Goal: Register for event/course

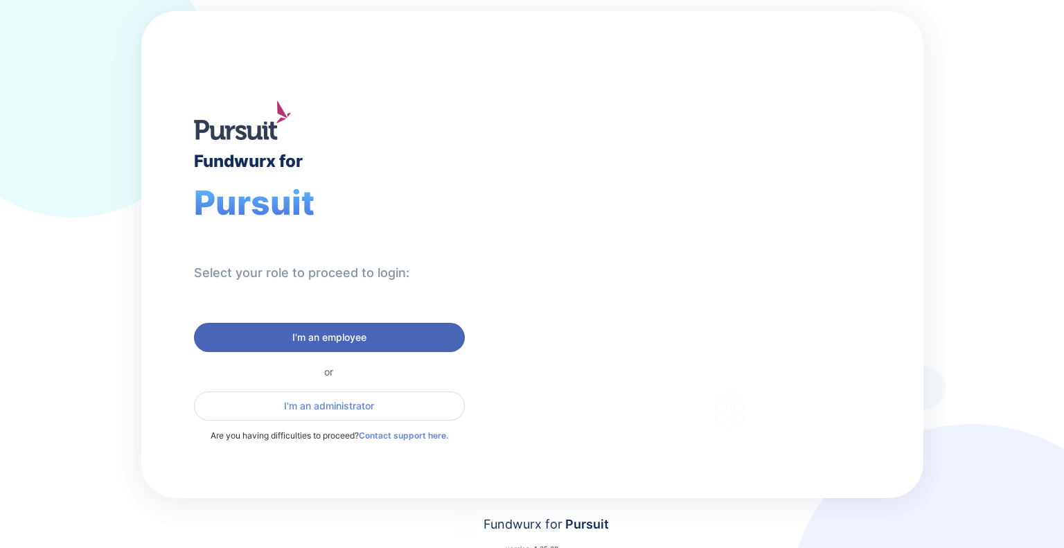
click at [332, 337] on span "I'm an employee" at bounding box center [329, 337] width 74 height 14
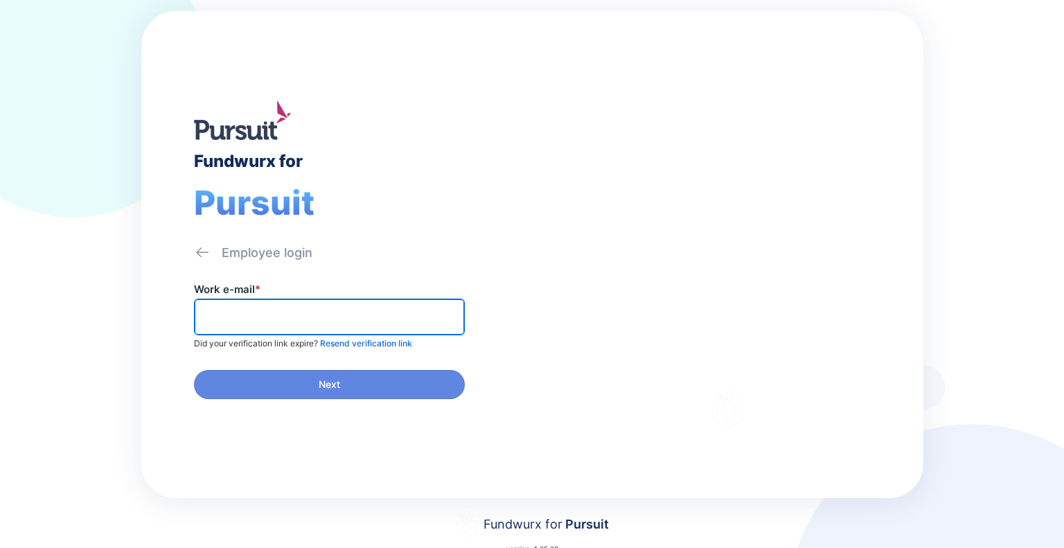
click at [280, 316] on input "text" at bounding box center [329, 316] width 258 height 21
type input "**********"
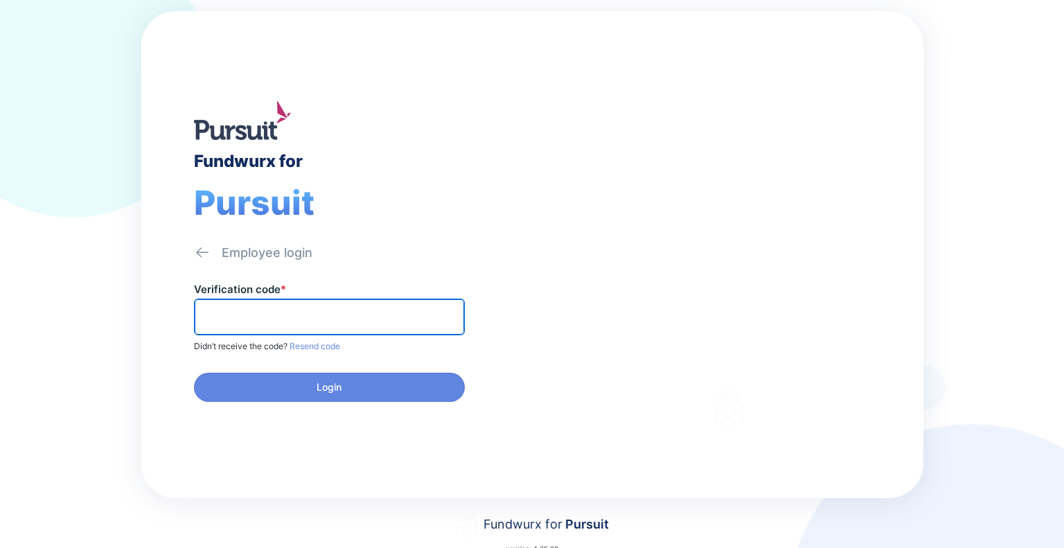
click at [258, 310] on input "text" at bounding box center [329, 316] width 258 height 21
paste input "******"
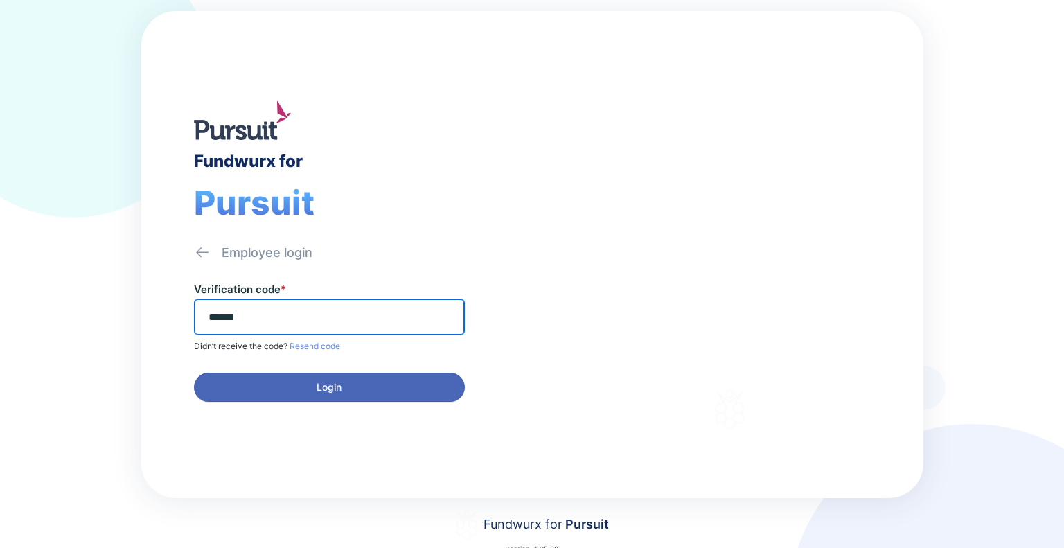
type input "******"
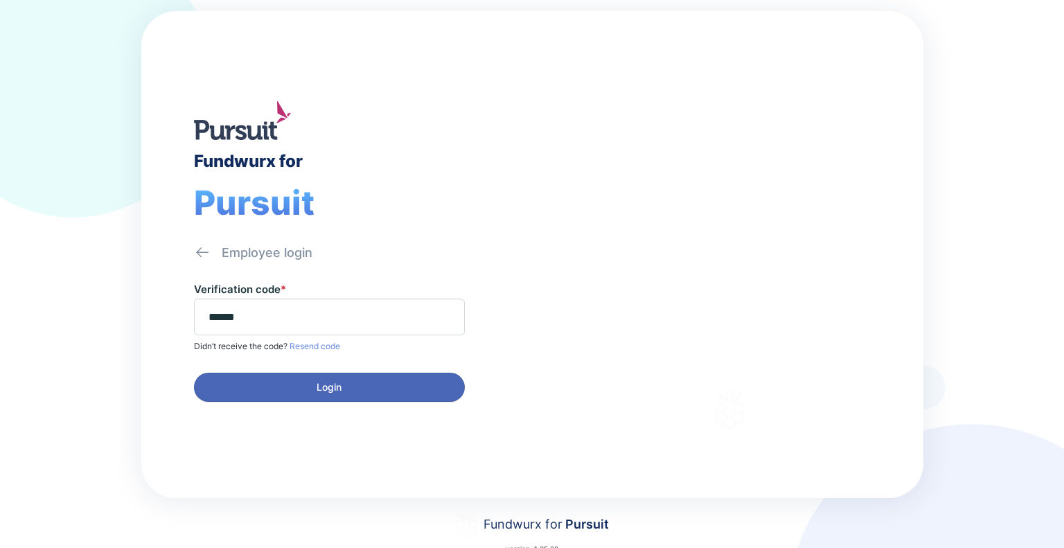
click at [303, 380] on span "Login" at bounding box center [329, 387] width 253 height 14
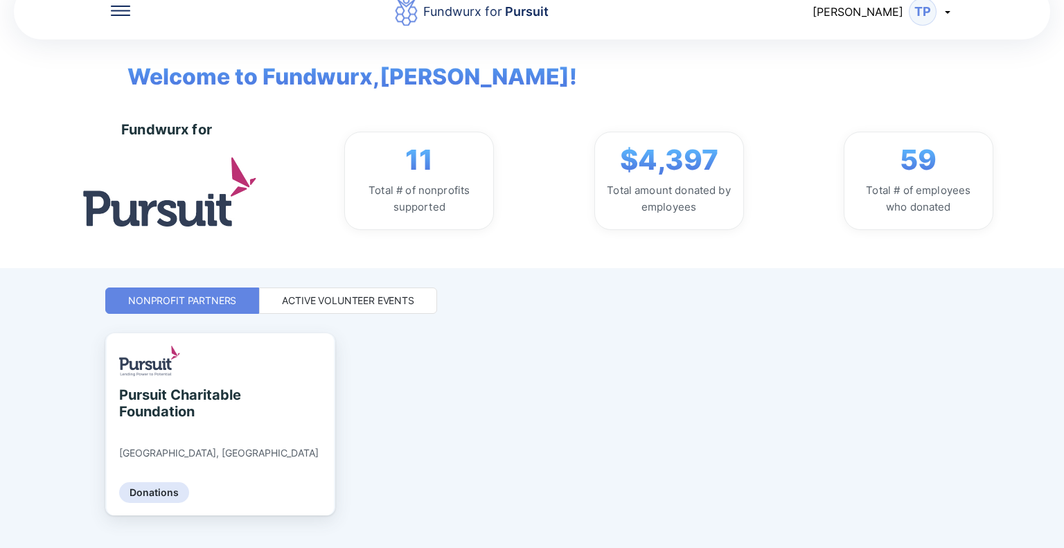
scroll to position [53, 0]
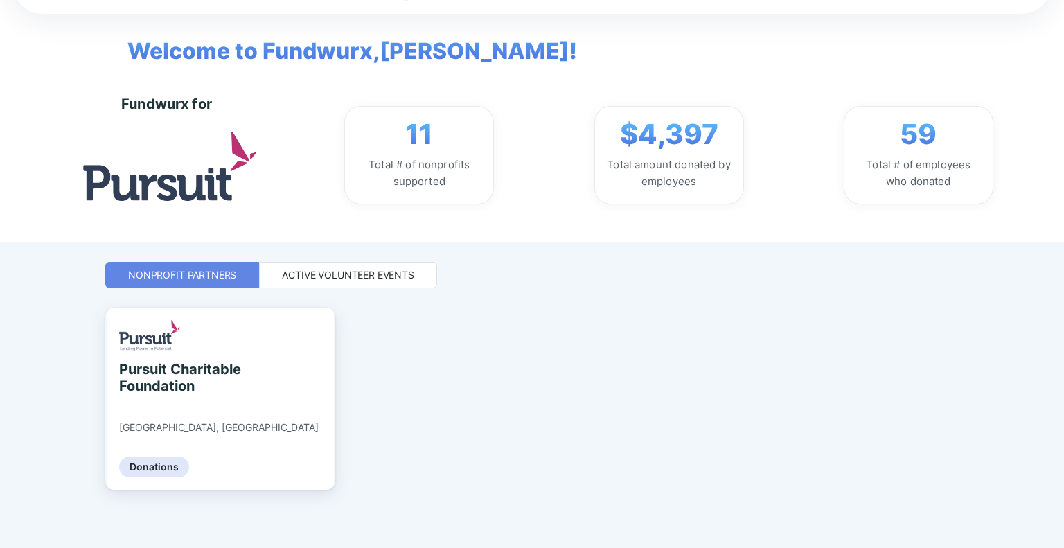
click at [378, 278] on div "Active Volunteer Events" at bounding box center [348, 275] width 132 height 14
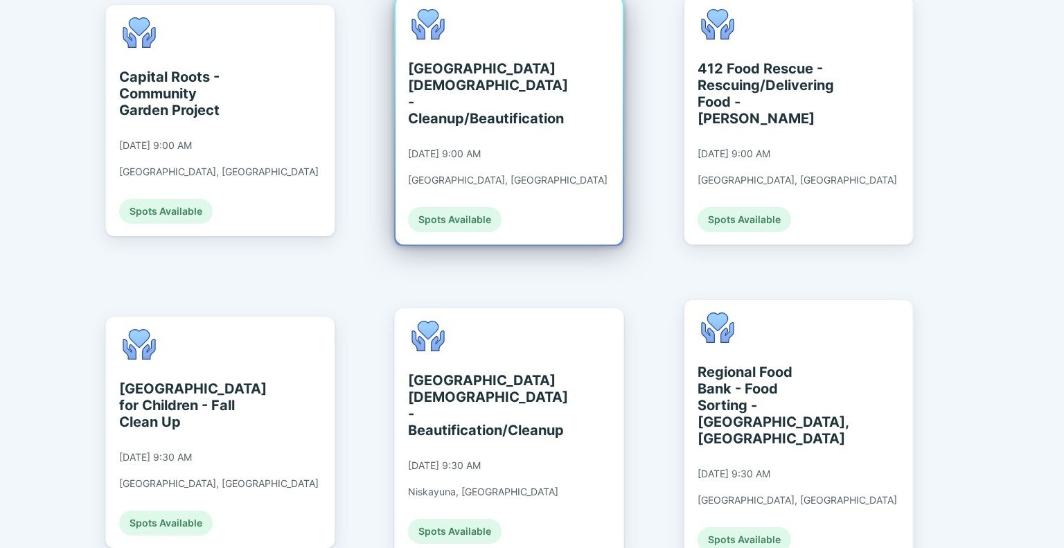
scroll to position [676, 0]
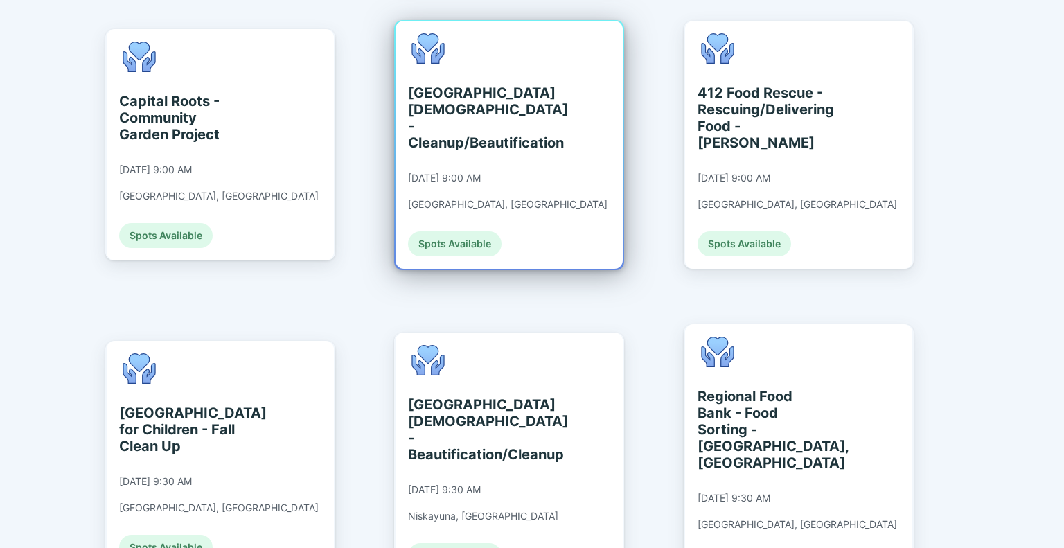
click at [472, 95] on div "[GEOGRAPHIC_DATA][DEMOGRAPHIC_DATA] - Cleanup/Beautification" at bounding box center [471, 117] width 127 height 66
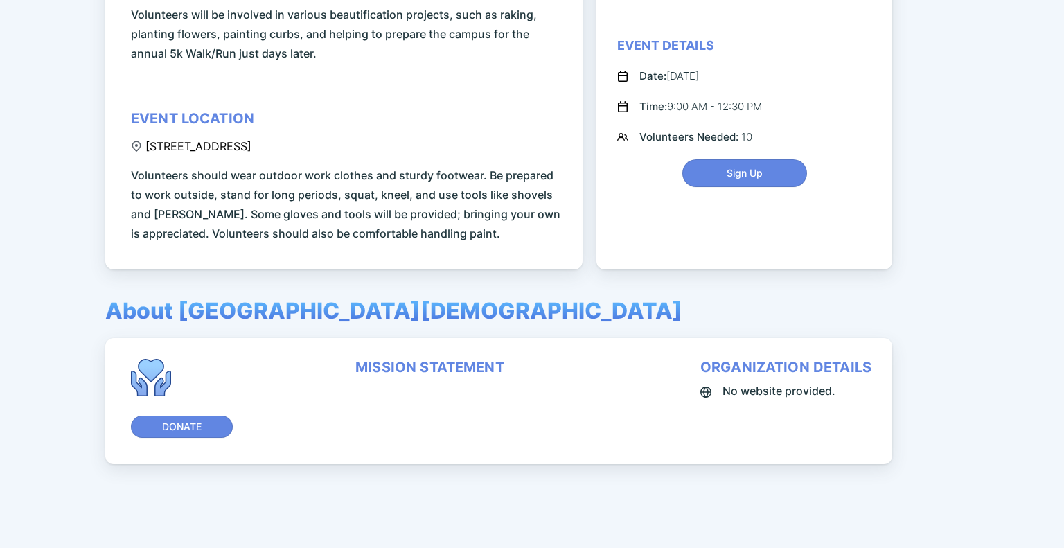
scroll to position [102, 0]
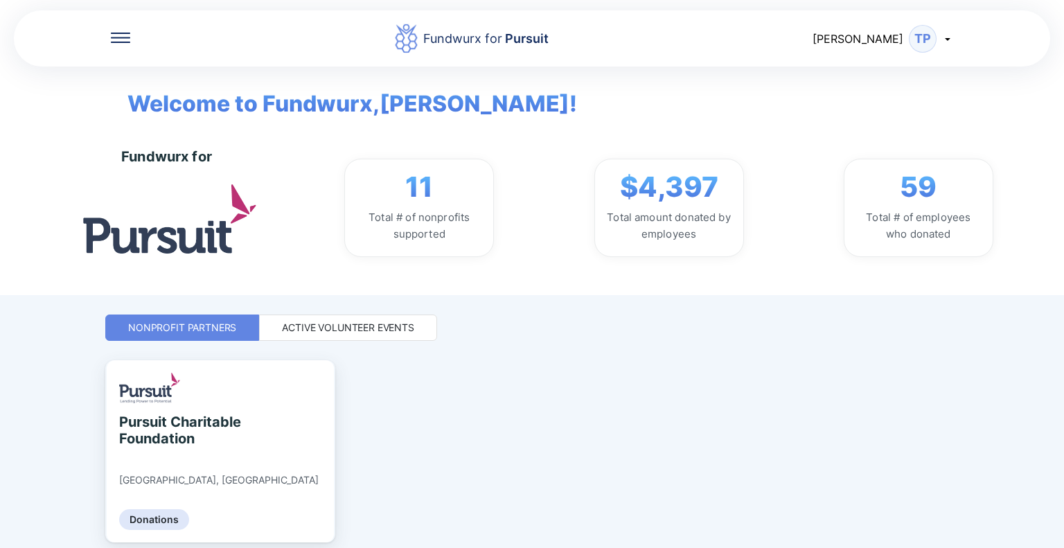
scroll to position [53, 0]
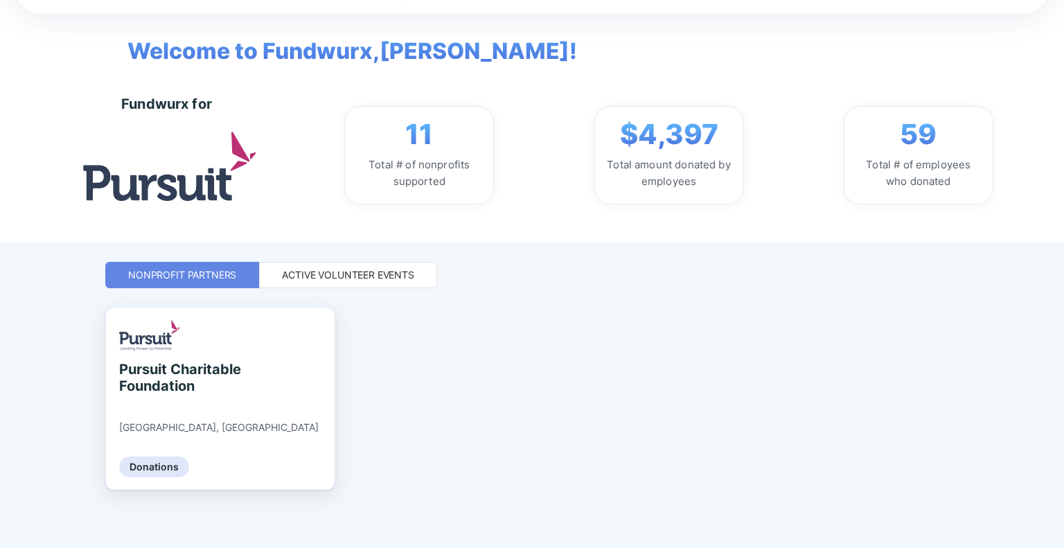
click at [368, 271] on div "Active Volunteer Events" at bounding box center [348, 275] width 132 height 14
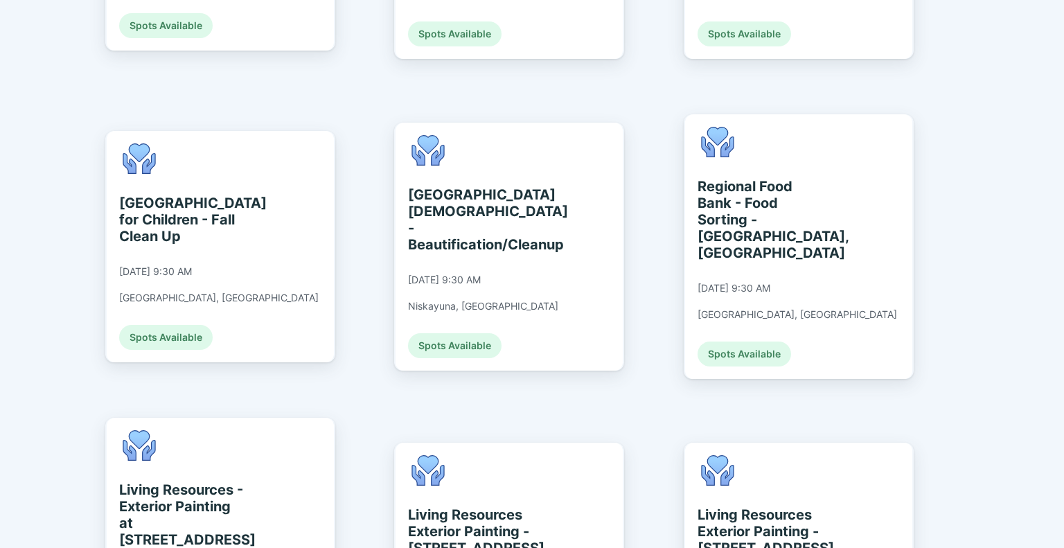
scroll to position [865, 0]
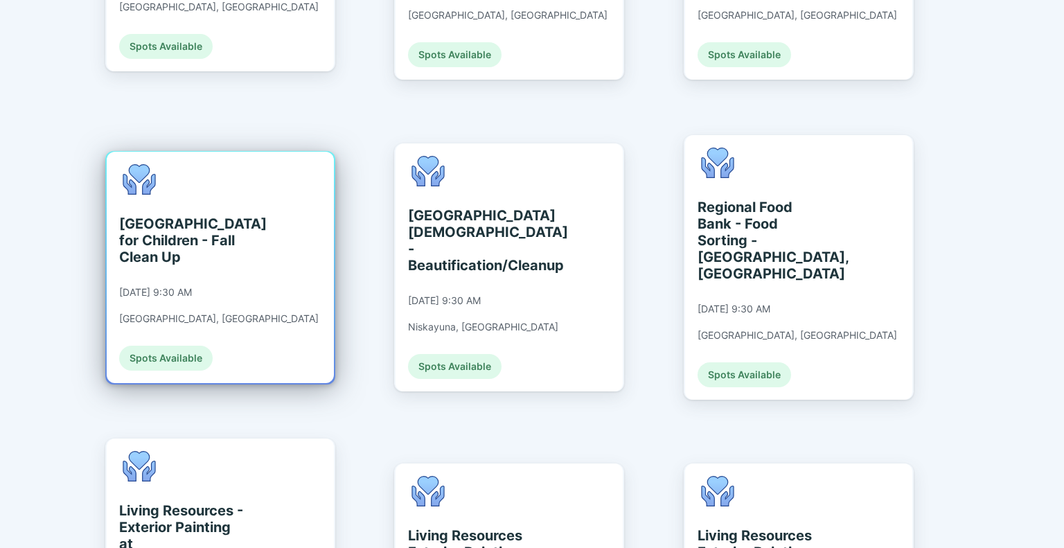
click at [185, 215] on div "[GEOGRAPHIC_DATA] for Children - Fall Clean Up" at bounding box center [182, 240] width 127 height 50
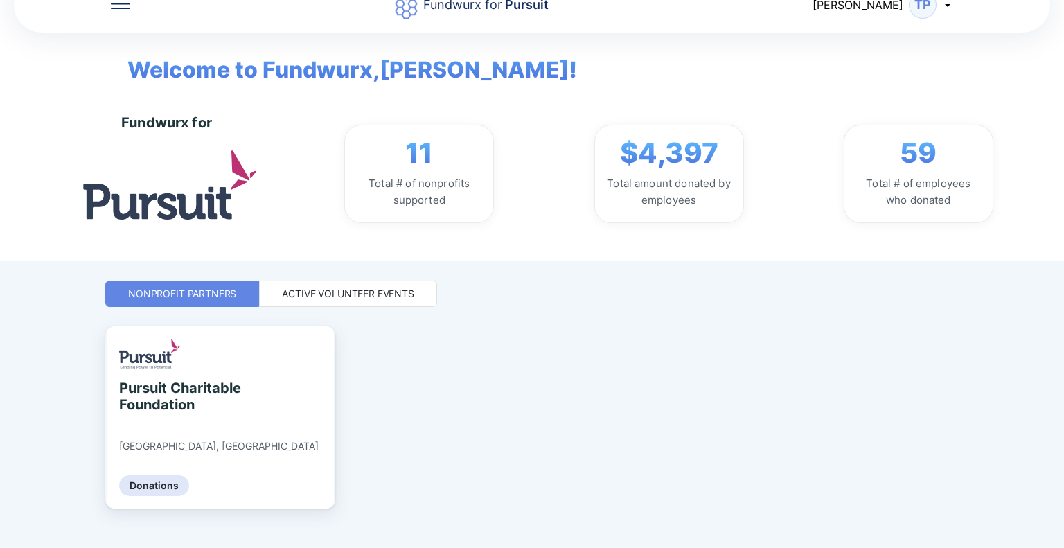
scroll to position [53, 0]
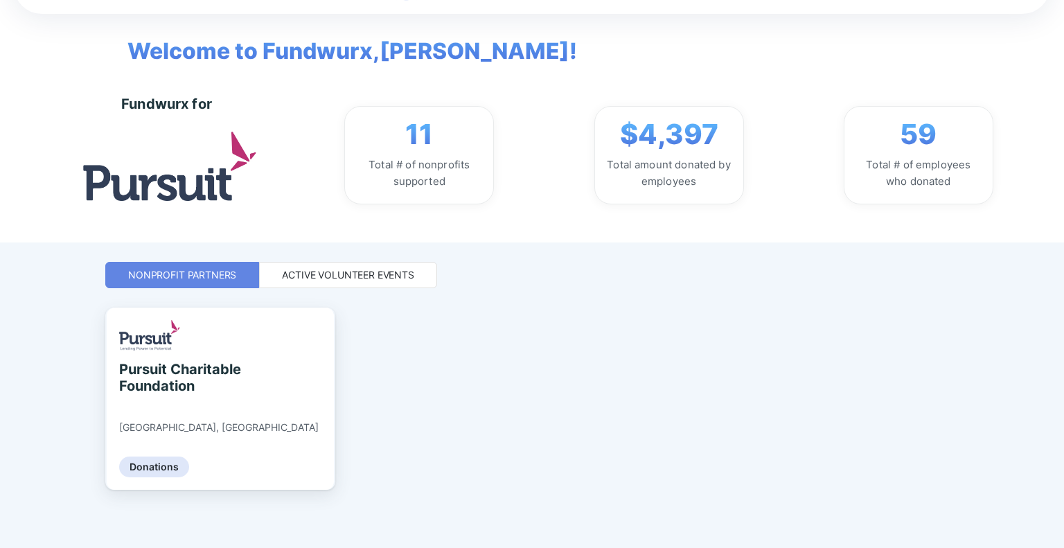
click at [393, 274] on div "Active Volunteer Events" at bounding box center [348, 275] width 132 height 14
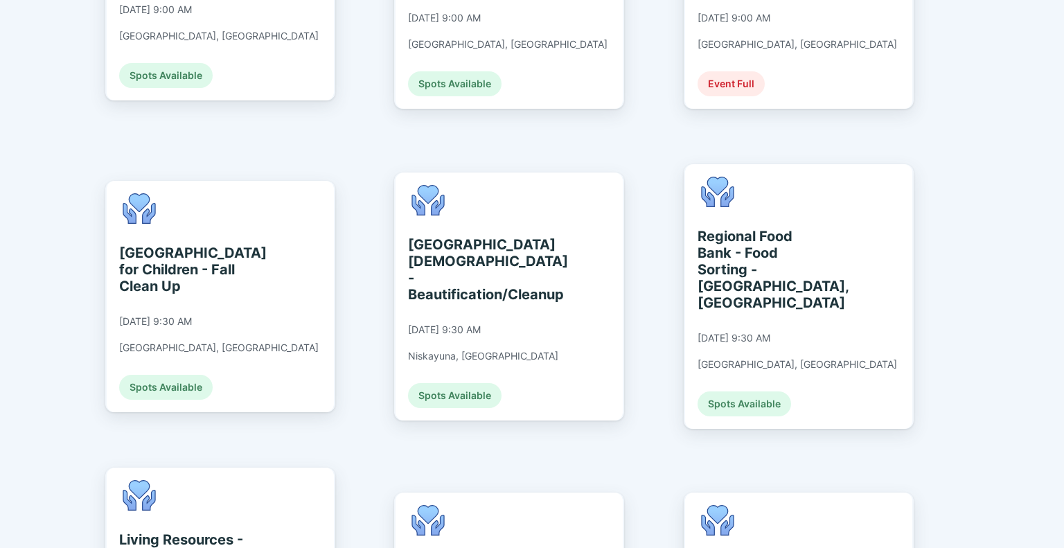
scroll to position [814, 0]
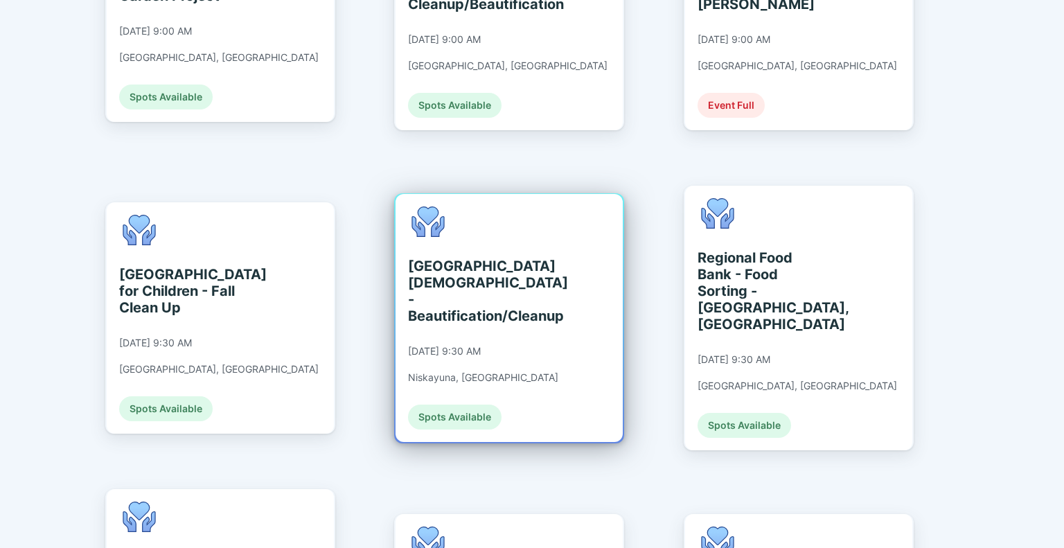
drag, startPoint x: 449, startPoint y: 244, endPoint x: 410, endPoint y: 246, distance: 38.8
click at [410, 258] on div "[GEOGRAPHIC_DATA][DEMOGRAPHIC_DATA] - Beautification/Cleanup" at bounding box center [471, 291] width 127 height 66
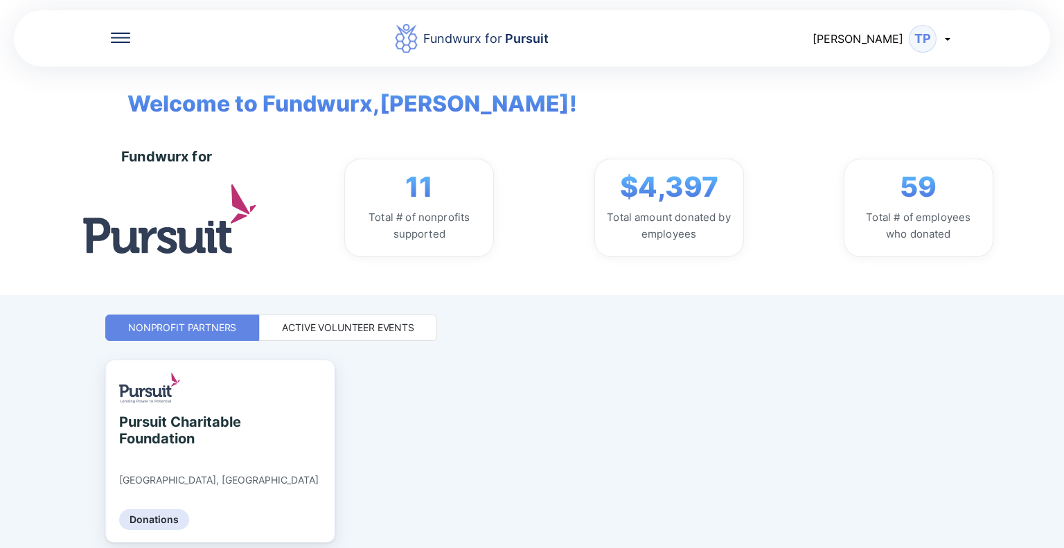
click at [296, 319] on div "Active Volunteer Events" at bounding box center [348, 327] width 178 height 26
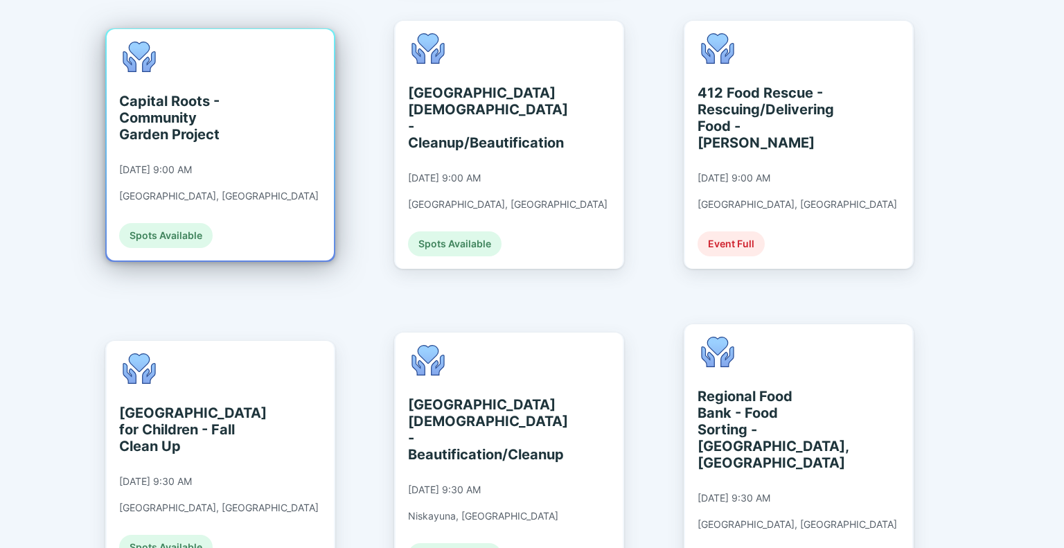
scroll to position [831, 0]
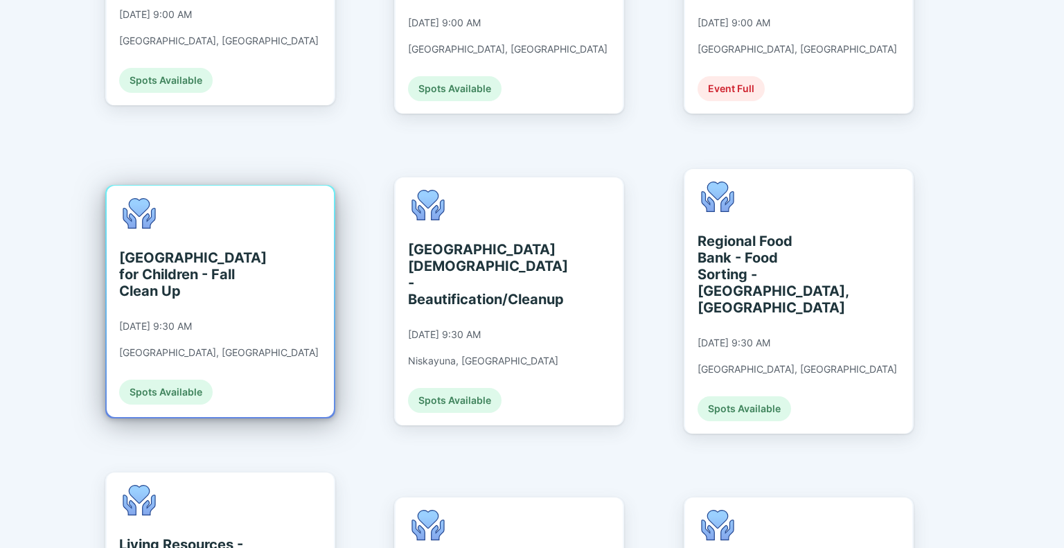
click at [262, 237] on div "St. Catherine's Center for Children - Fall Clean Up 09/10/2025 at 9:30 AM Alban…" at bounding box center [220, 301] width 227 height 231
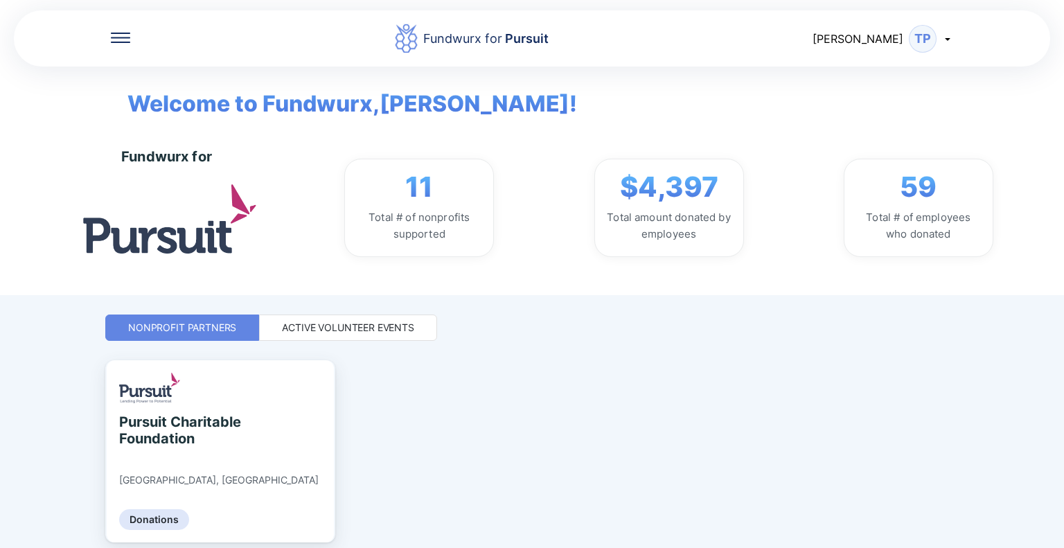
click at [414, 331] on div "Active Volunteer Events" at bounding box center [348, 327] width 178 height 26
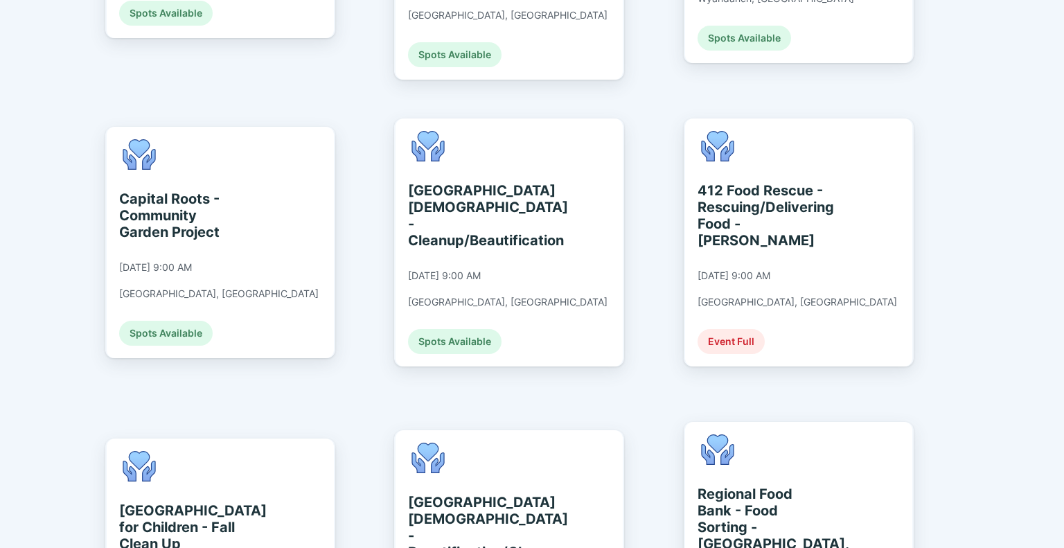
scroll to position [554, 0]
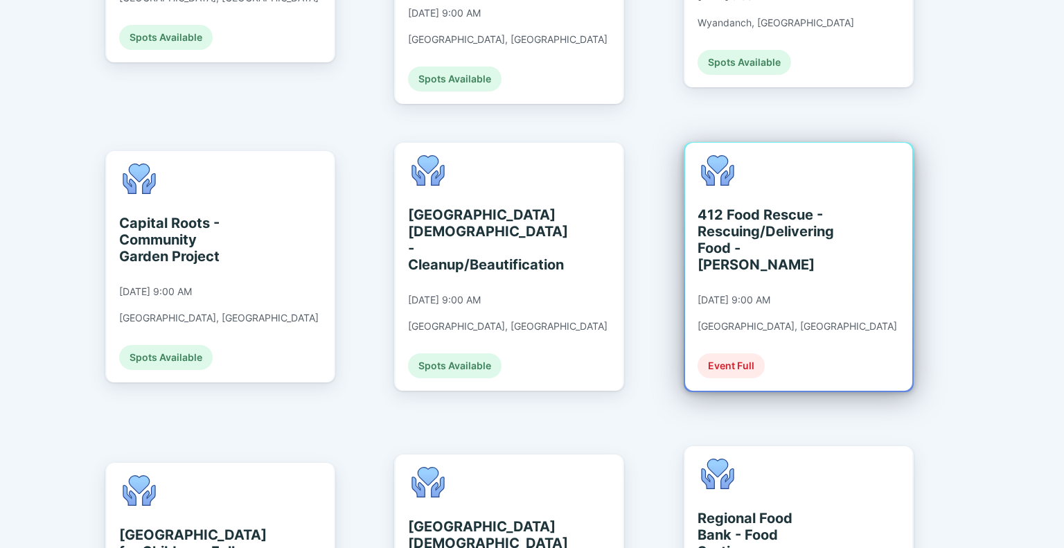
click at [809, 222] on div "412 Food Rescue - Rescuing/Delivering Food - [PERSON_NAME]" at bounding box center [760, 239] width 127 height 66
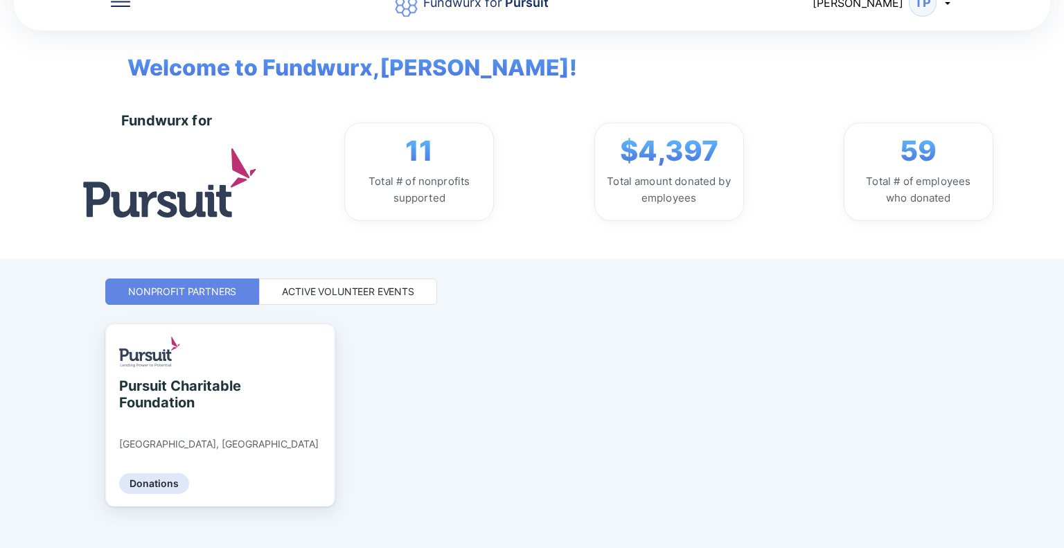
scroll to position [53, 0]
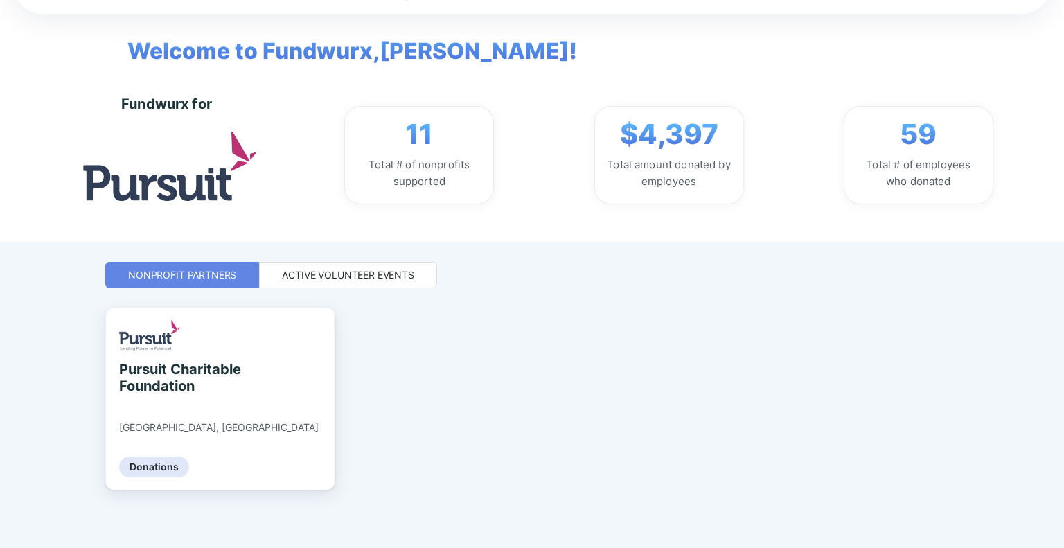
click at [355, 268] on div "Active Volunteer Events" at bounding box center [348, 275] width 132 height 14
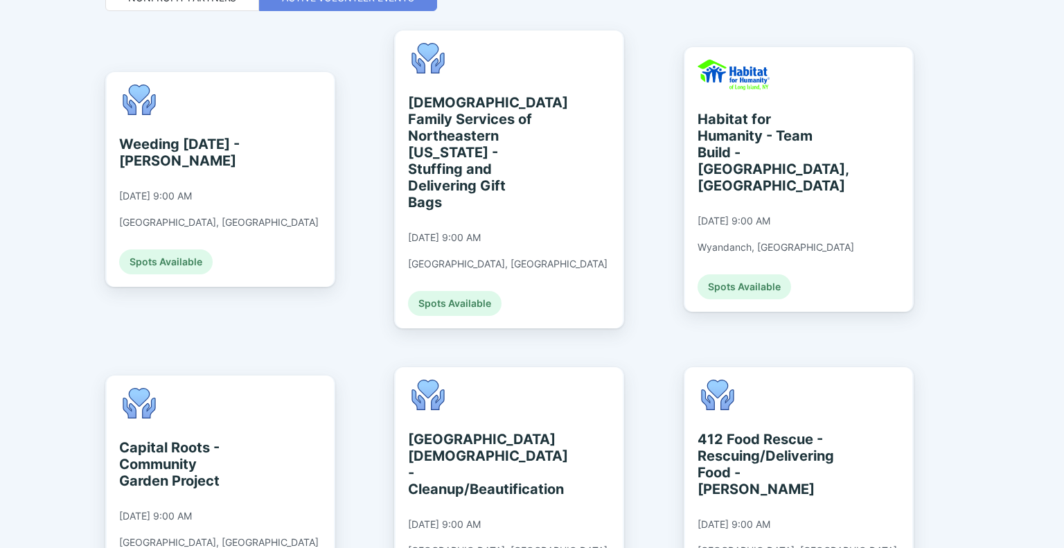
scroll to position [468, 0]
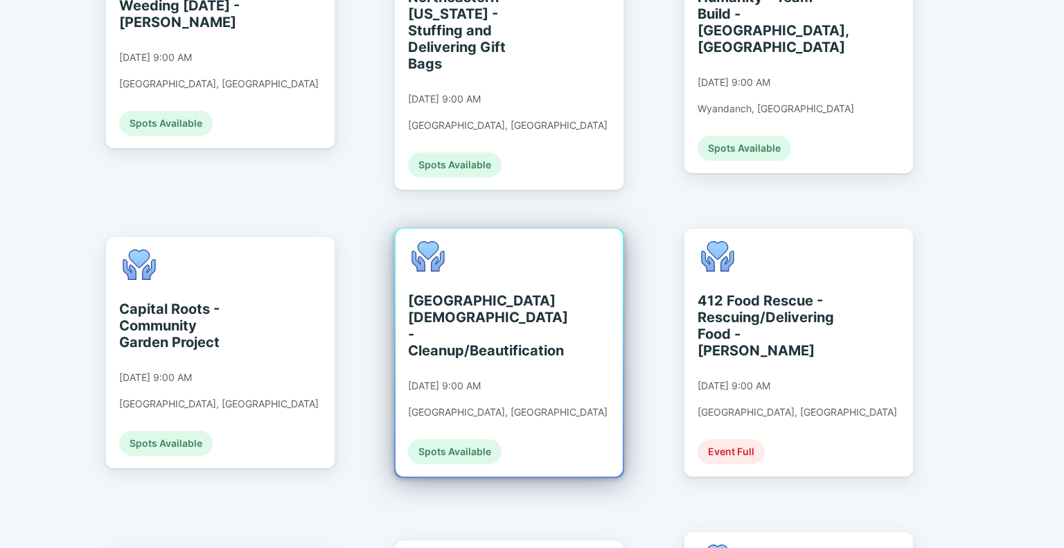
click at [499, 307] on div "[GEOGRAPHIC_DATA][DEMOGRAPHIC_DATA] - Cleanup/Beautification" at bounding box center [471, 325] width 127 height 66
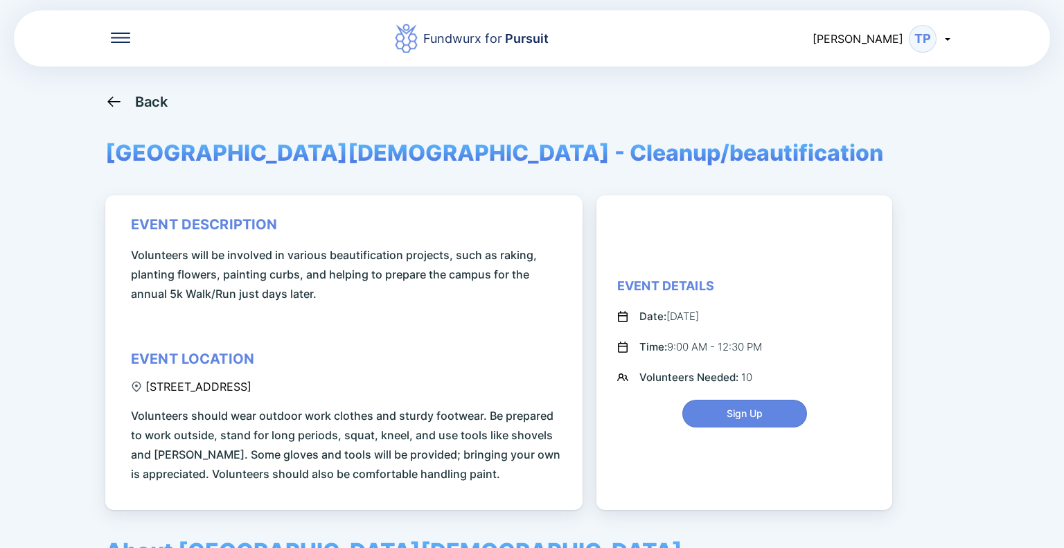
click at [341, 391] on div "event description Volunteers will be involved in various beautification project…" at bounding box center [346, 349] width 431 height 267
click at [337, 388] on div "event description Volunteers will be involved in various beautification project…" at bounding box center [346, 349] width 431 height 267
copy div "340 Whitehall Road, Albany, NY, USA"
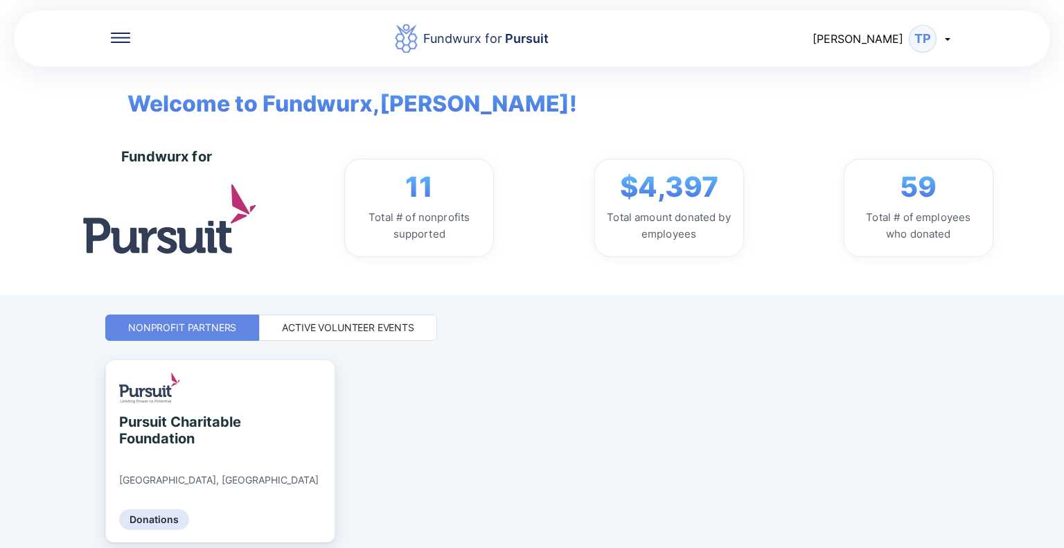
click at [341, 318] on div "Active Volunteer Events" at bounding box center [348, 327] width 178 height 26
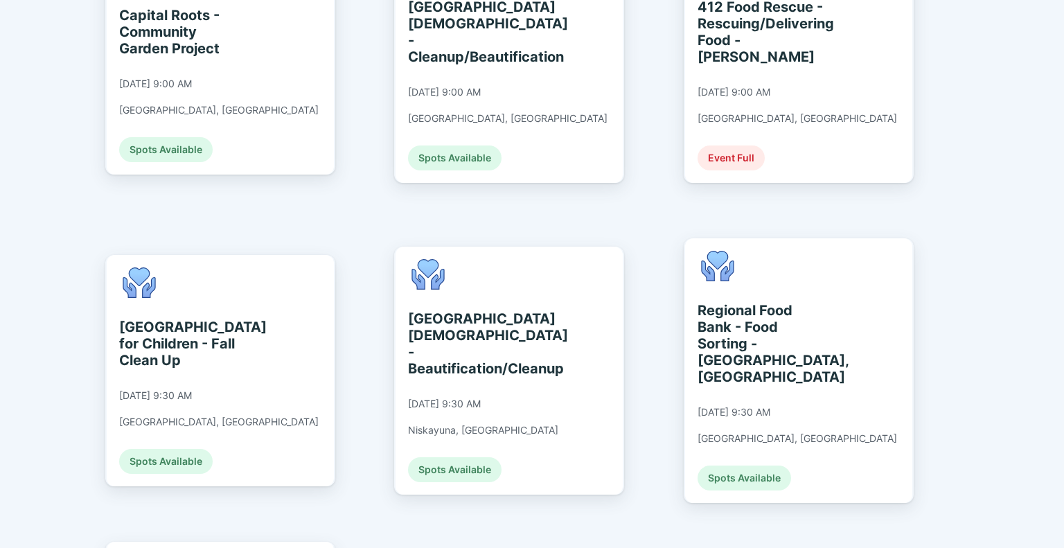
scroll to position [831, 0]
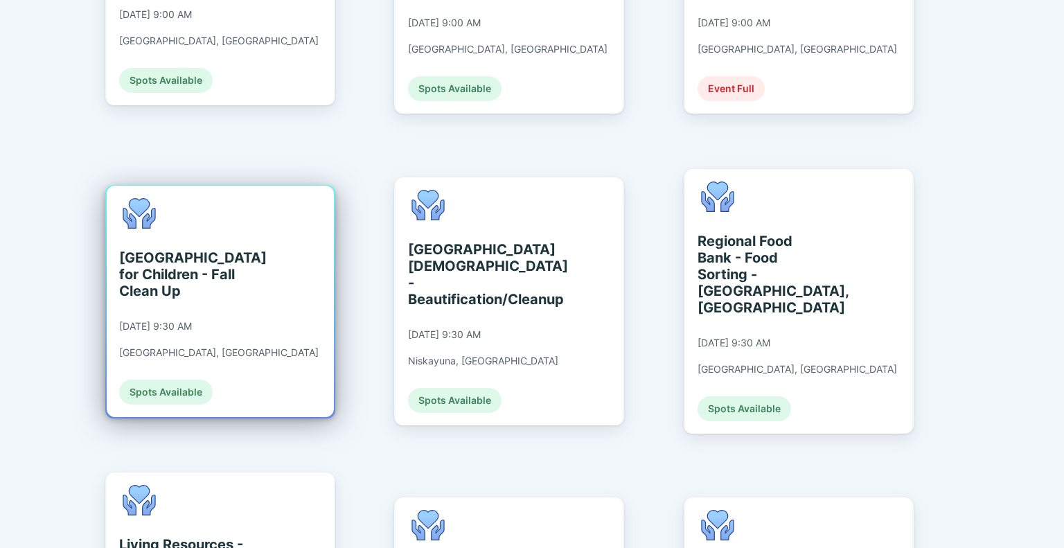
click at [266, 216] on div "St. Catherine's Center for Children - Fall Clean Up 09/10/2025 at 9:30 AM Alban…" at bounding box center [220, 301] width 227 height 231
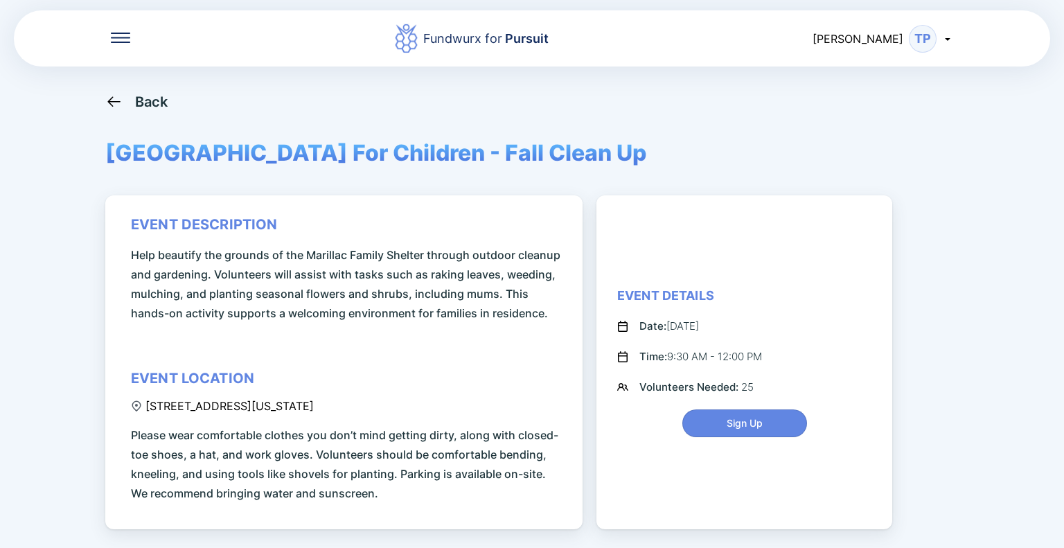
scroll to position [260, 0]
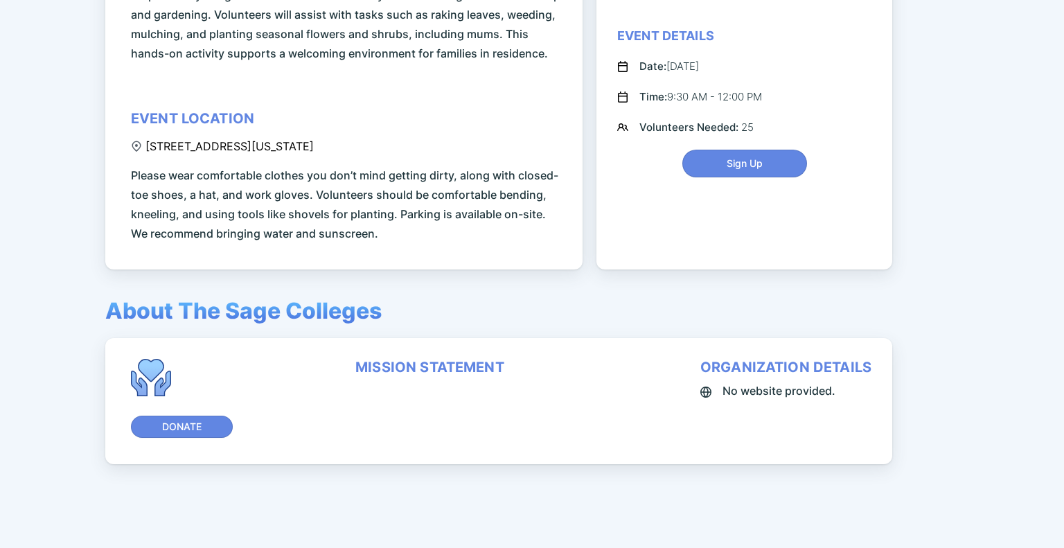
click at [415, 143] on div "event description Help beautify the grounds of the Marillac Family Shelter thro…" at bounding box center [346, 99] width 431 height 287
copy div "195 Washington Avenue Extension, Albany, NY, USA"
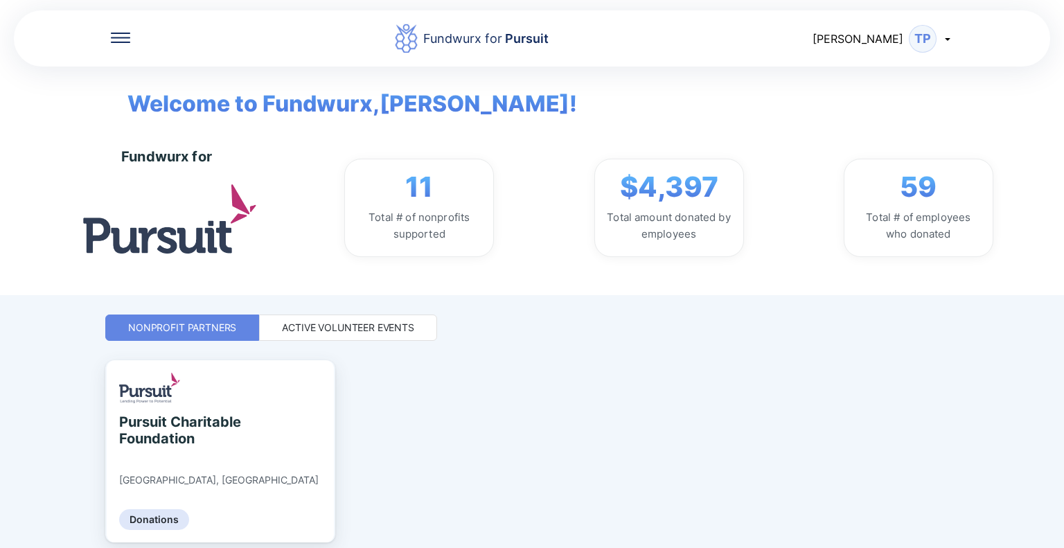
scroll to position [53, 0]
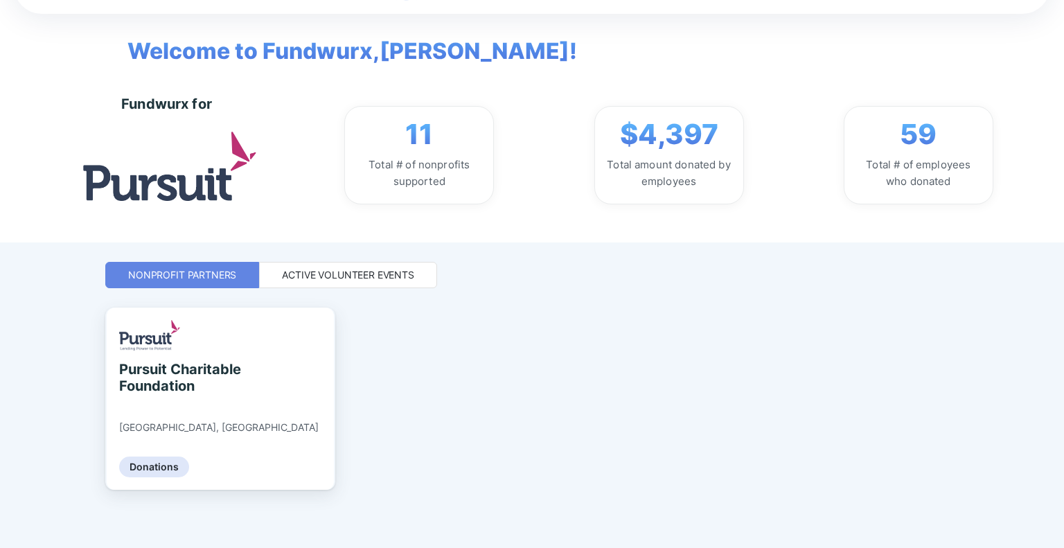
click at [341, 269] on div "Active Volunteer Events" at bounding box center [348, 275] width 132 height 14
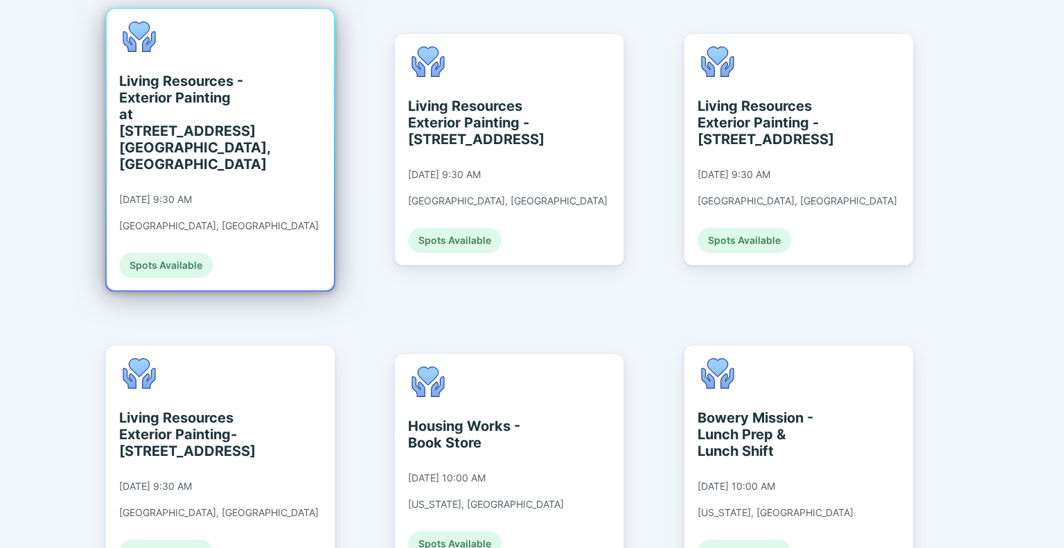
scroll to position [1299, 0]
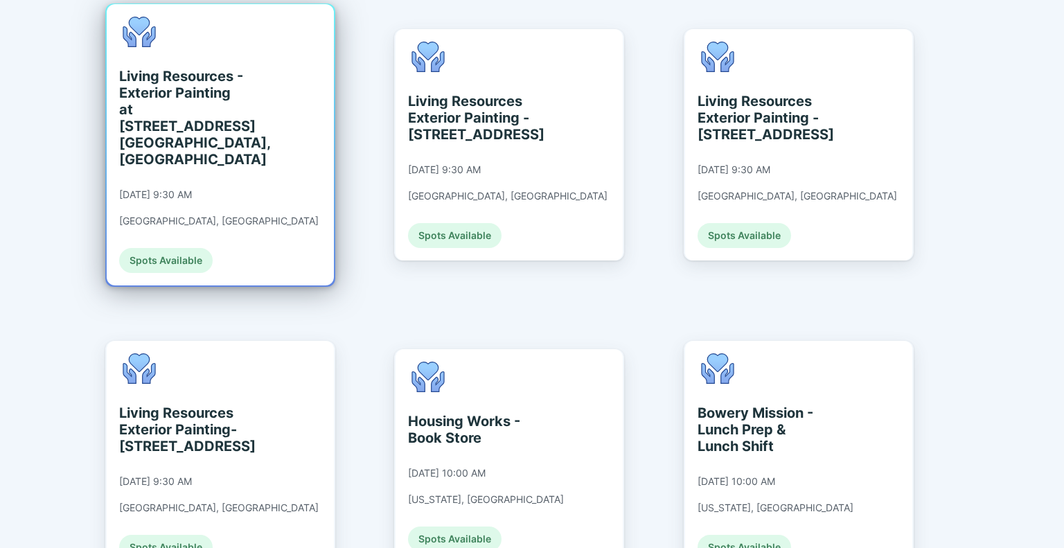
click at [194, 92] on div "Living Resources - Exterior Painting at 2 S. Main Ave. Albany, NY 09/10/2025 at…" at bounding box center [218, 145] width 199 height 256
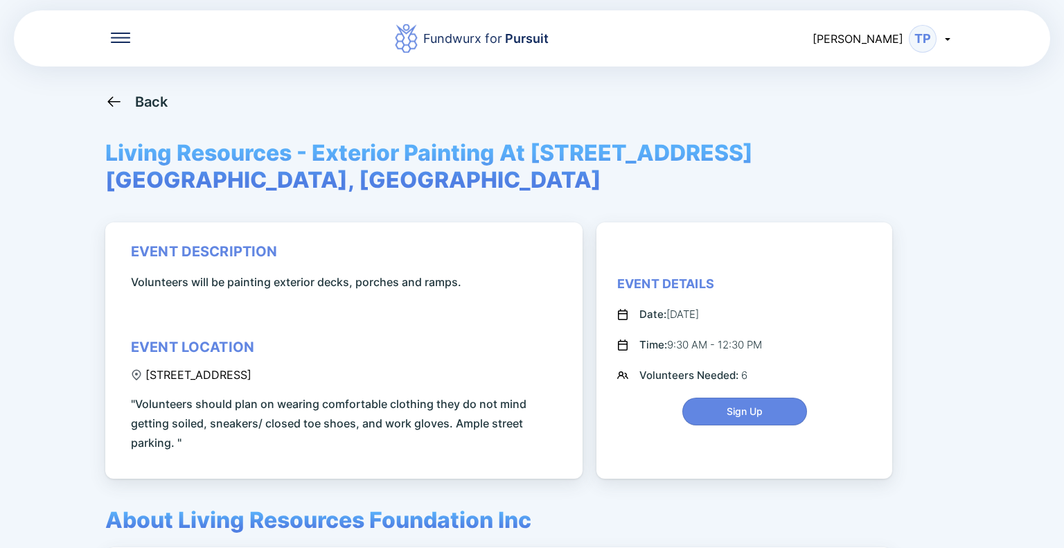
drag, startPoint x: 356, startPoint y: 346, endPoint x: 347, endPoint y: 350, distance: 9.9
click at [347, 350] on div "event description Volunteers will be painting exterior decks, porches and ramps…" at bounding box center [346, 347] width 431 height 209
copy div "2 South Main Avenue, Albany, NY, USA"
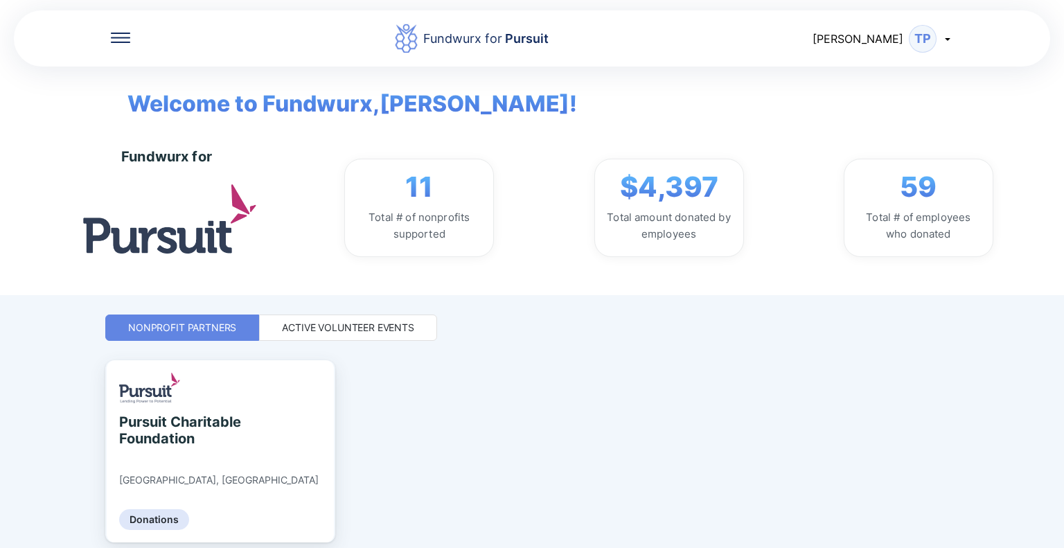
click at [382, 339] on div "Active Volunteer Events" at bounding box center [348, 327] width 178 height 26
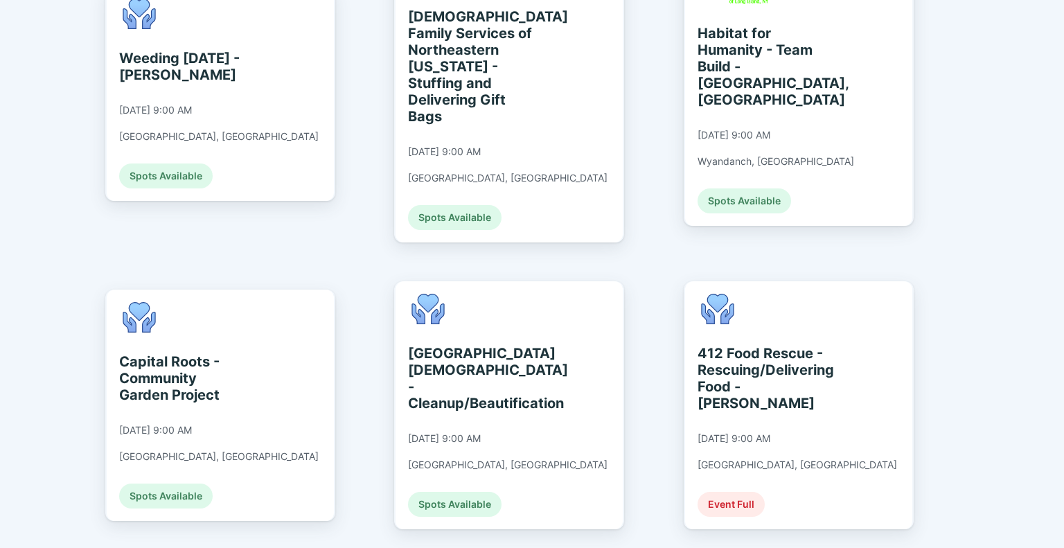
scroll to position [346, 0]
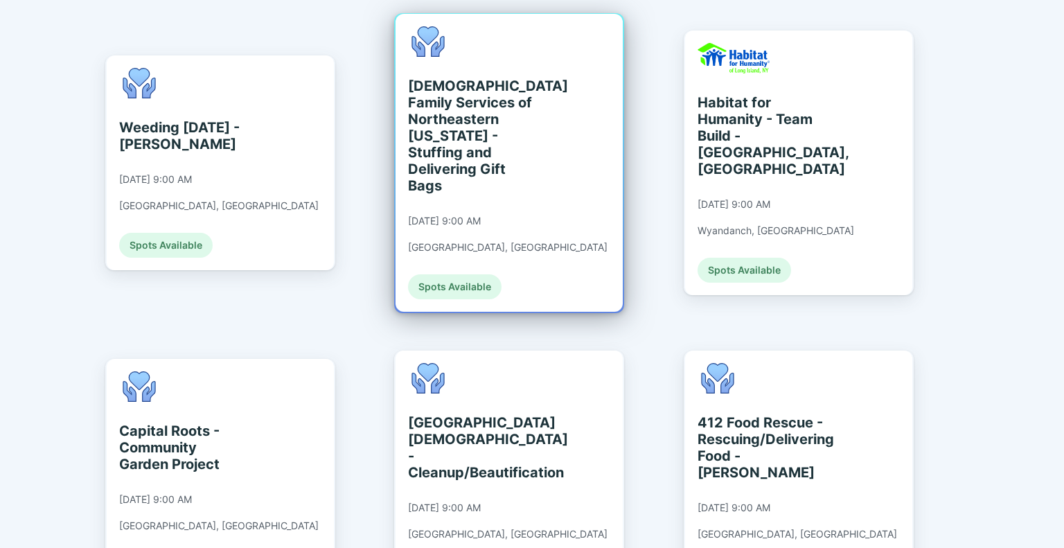
click at [476, 102] on div "[DEMOGRAPHIC_DATA] Family Services of Northeastern [US_STATE] - Stuffing and De…" at bounding box center [471, 136] width 127 height 116
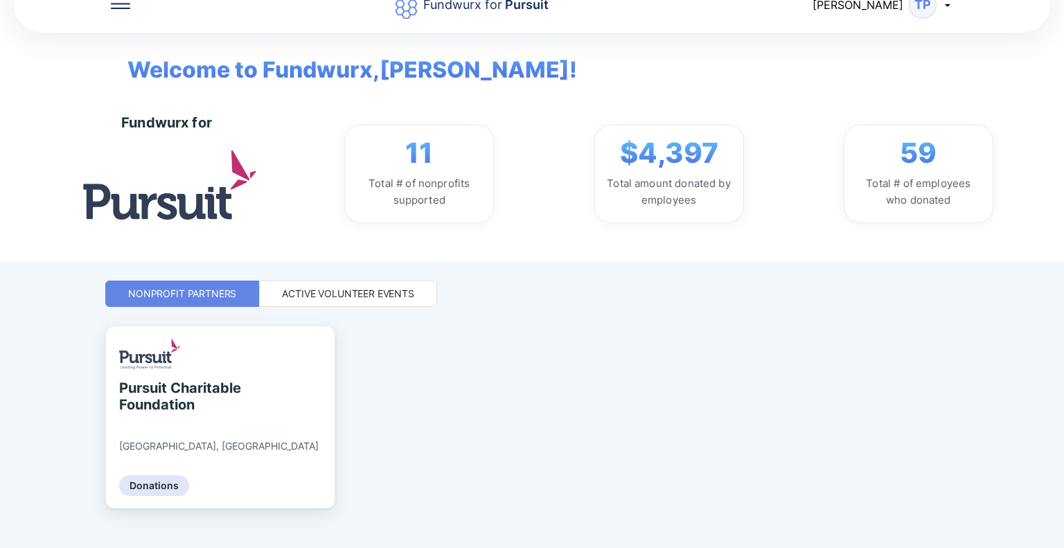
scroll to position [53, 0]
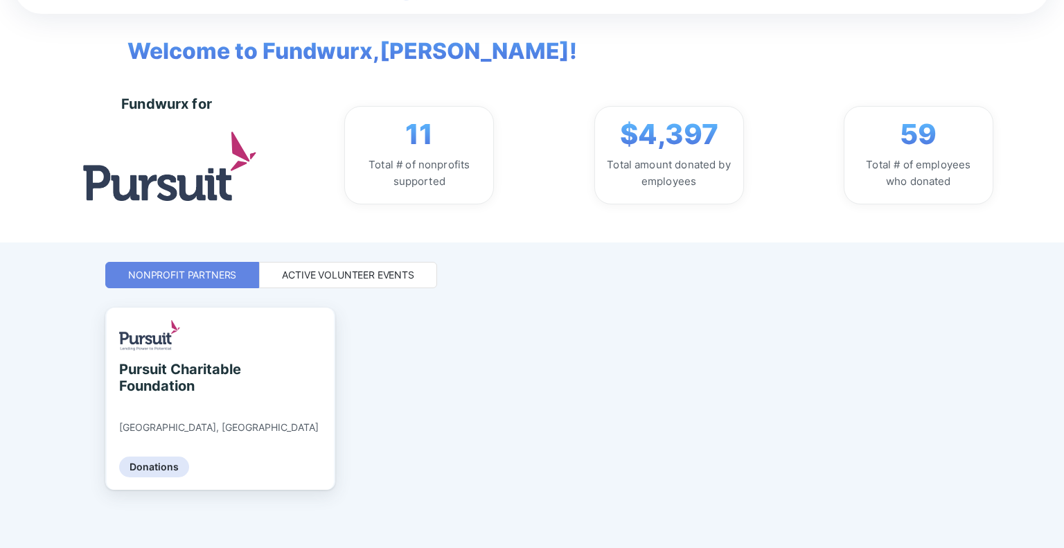
click at [404, 290] on div "Fundwurx for Pursuit Tommy TP Welcome to Fundwurx, Tommy ! Fundwurx for 11 Tota…" at bounding box center [531, 221] width 853 height 548
click at [404, 277] on div "Active Volunteer Events" at bounding box center [348, 275] width 132 height 14
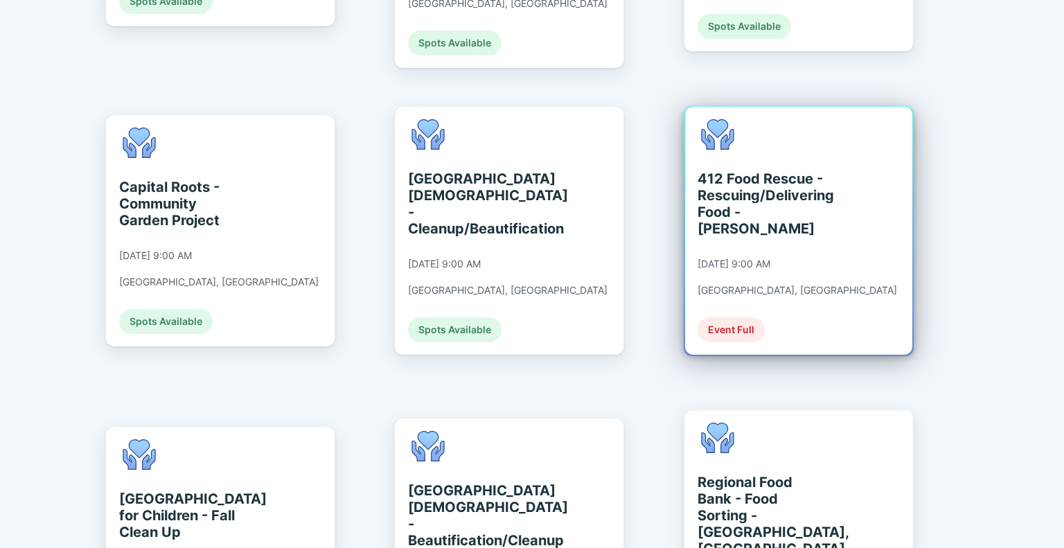
scroll to position [607, 0]
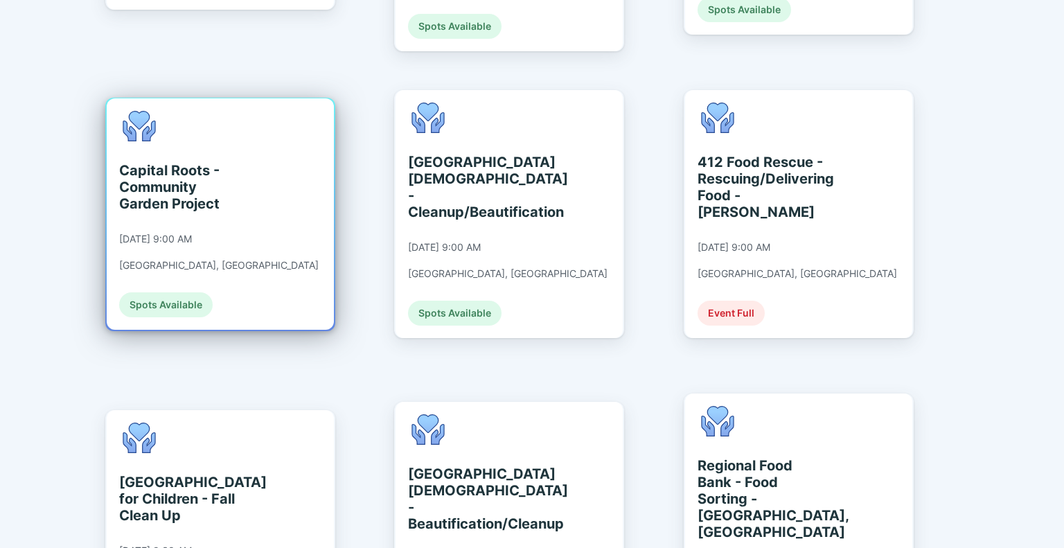
click at [198, 162] on div "Capital Roots - Community Garden Project" at bounding box center [182, 187] width 127 height 50
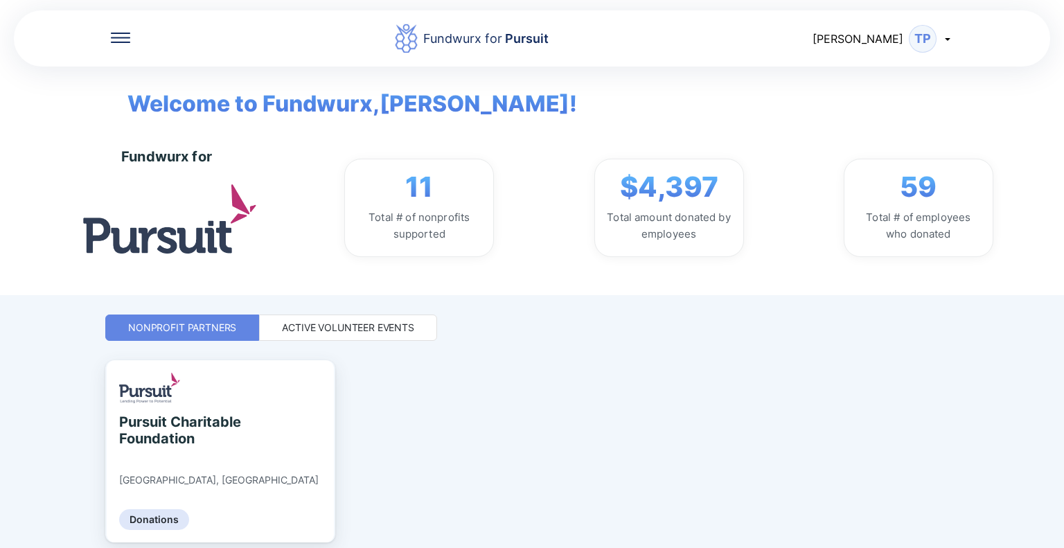
click at [327, 339] on div "Active Volunteer Events" at bounding box center [348, 327] width 178 height 26
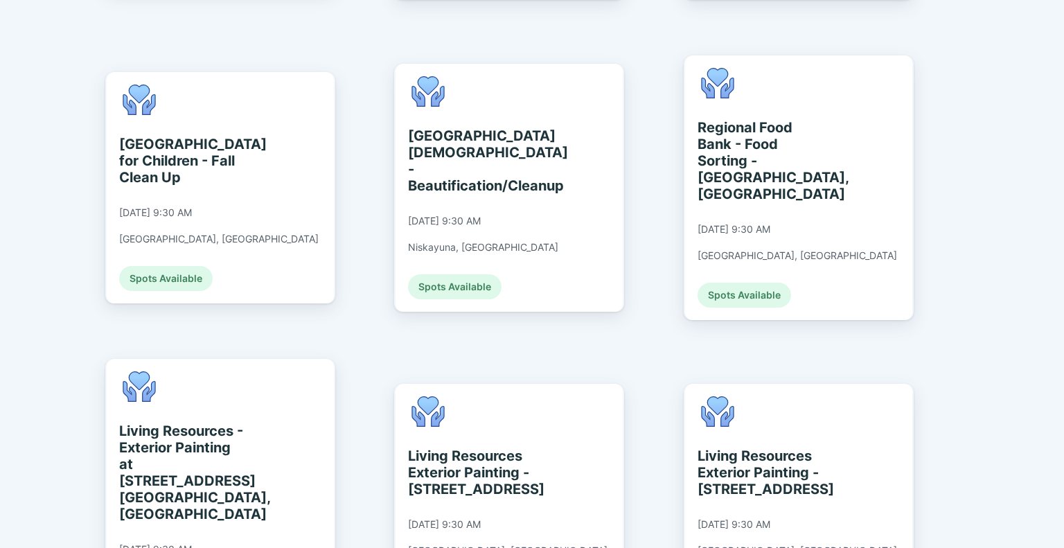
scroll to position [969, 0]
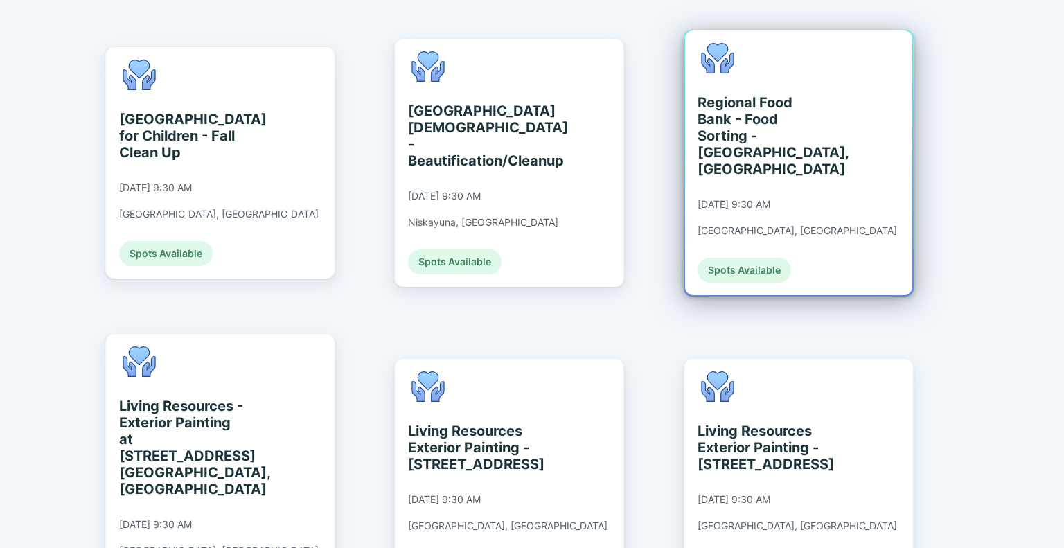
click at [778, 99] on div "Regional Food Bank - Food Sorting - [GEOGRAPHIC_DATA], [GEOGRAPHIC_DATA]" at bounding box center [760, 135] width 127 height 83
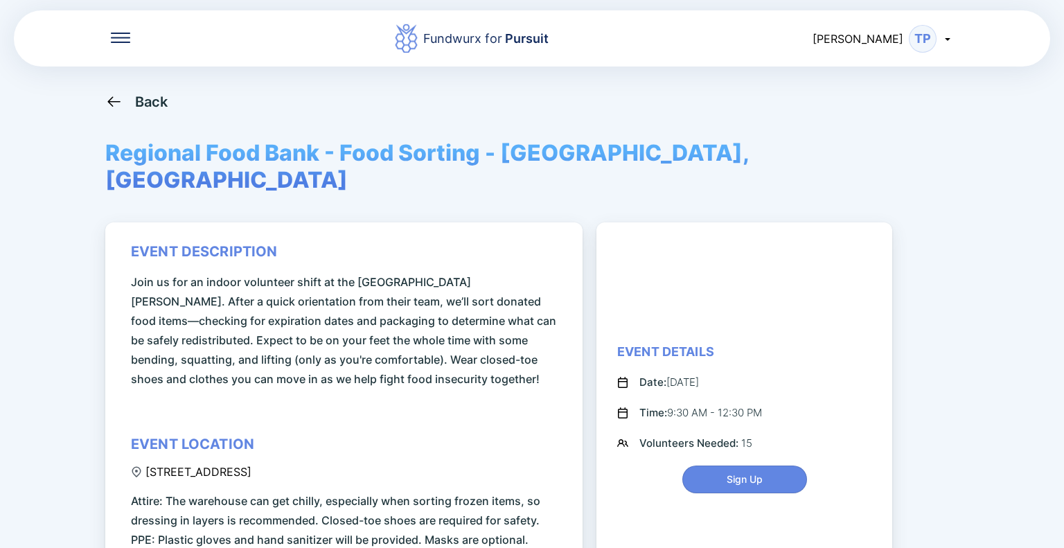
drag, startPoint x: 364, startPoint y: 444, endPoint x: 141, endPoint y: 440, distance: 223.0
click at [141, 465] on div "[STREET_ADDRESS]" at bounding box center [191, 472] width 120 height 14
copy div "[STREET_ADDRESS]"
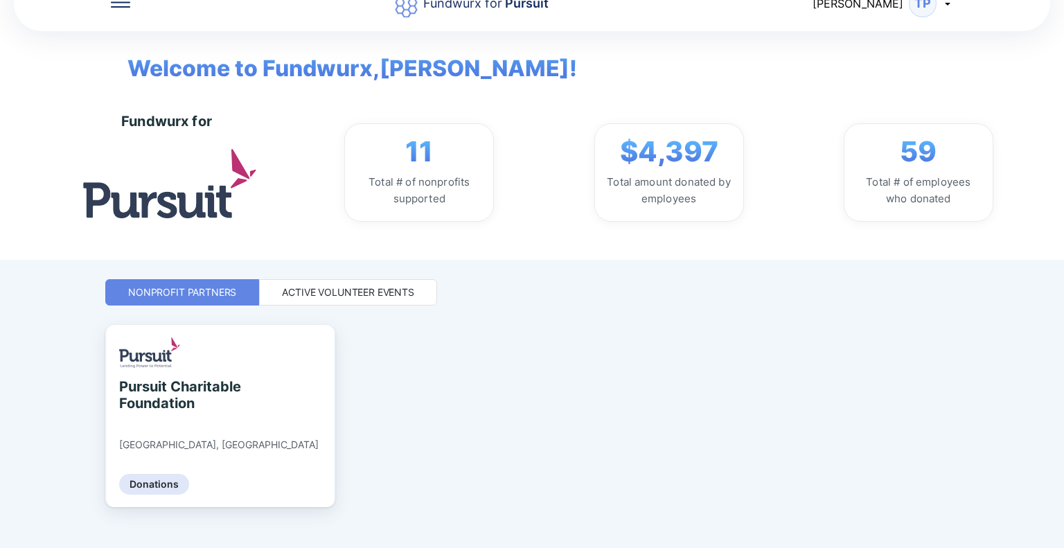
scroll to position [53, 0]
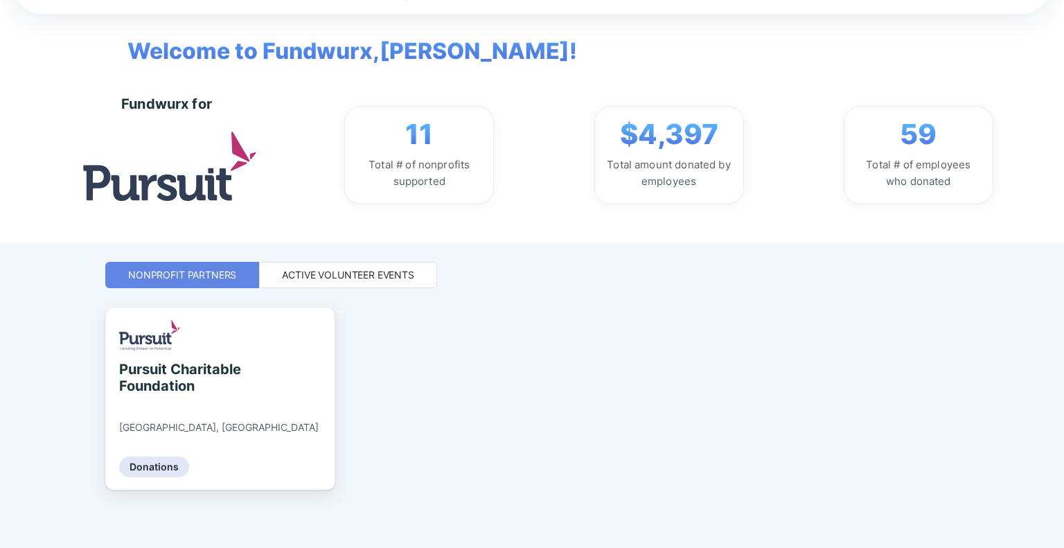
click at [341, 270] on div "Active Volunteer Events" at bounding box center [348, 275] width 132 height 14
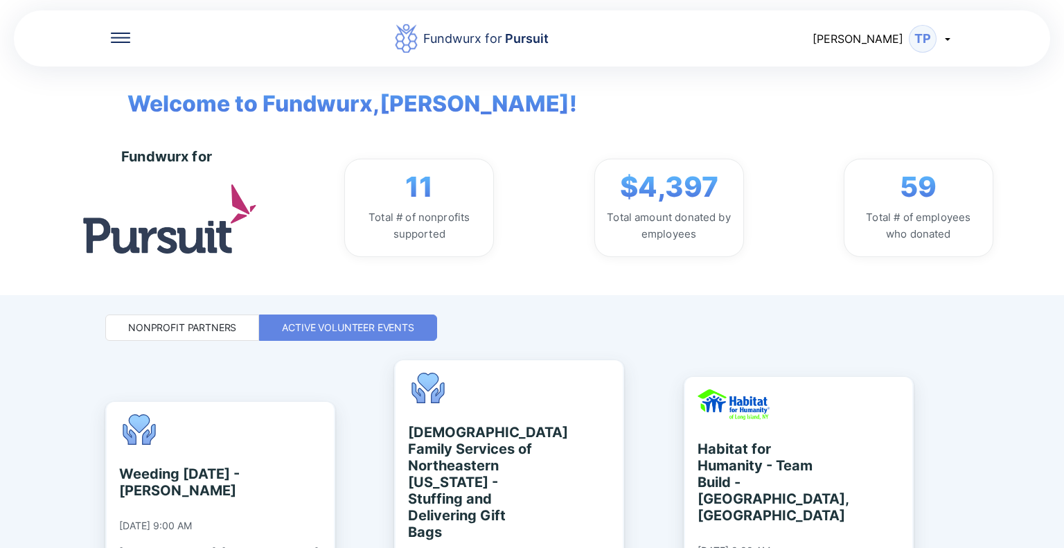
scroll to position [0, 0]
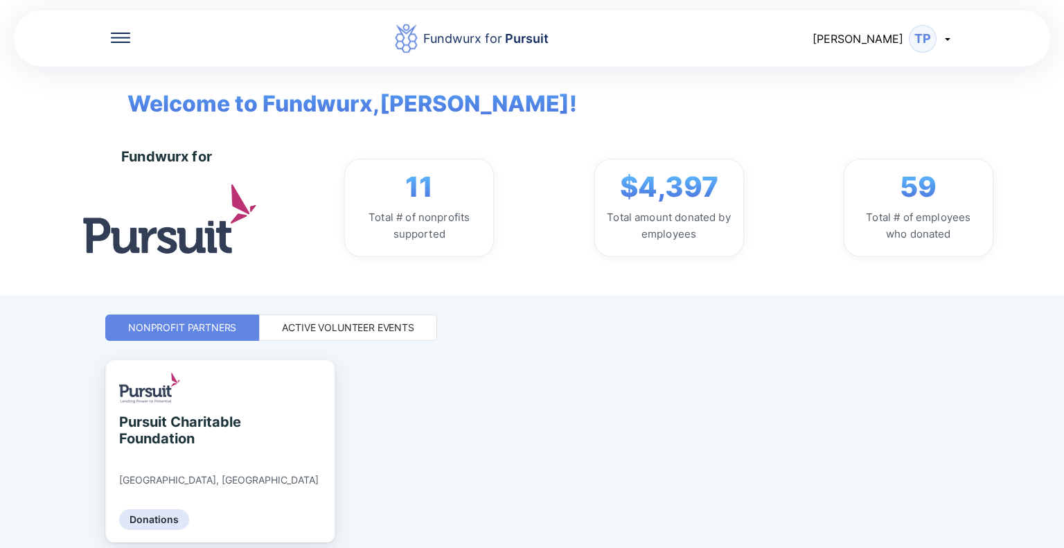
click at [335, 323] on div "Active Volunteer Events" at bounding box center [348, 328] width 132 height 14
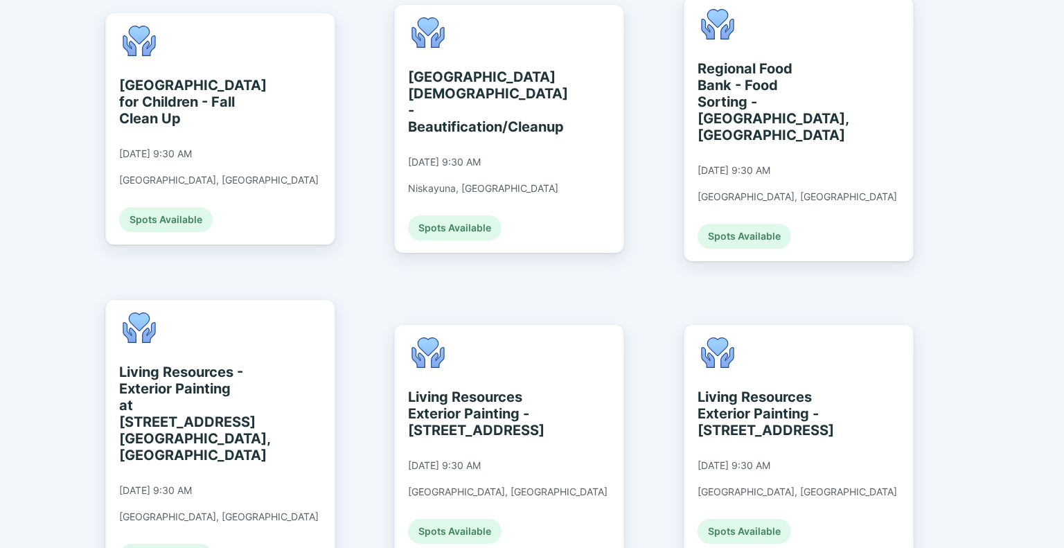
scroll to position [865, 0]
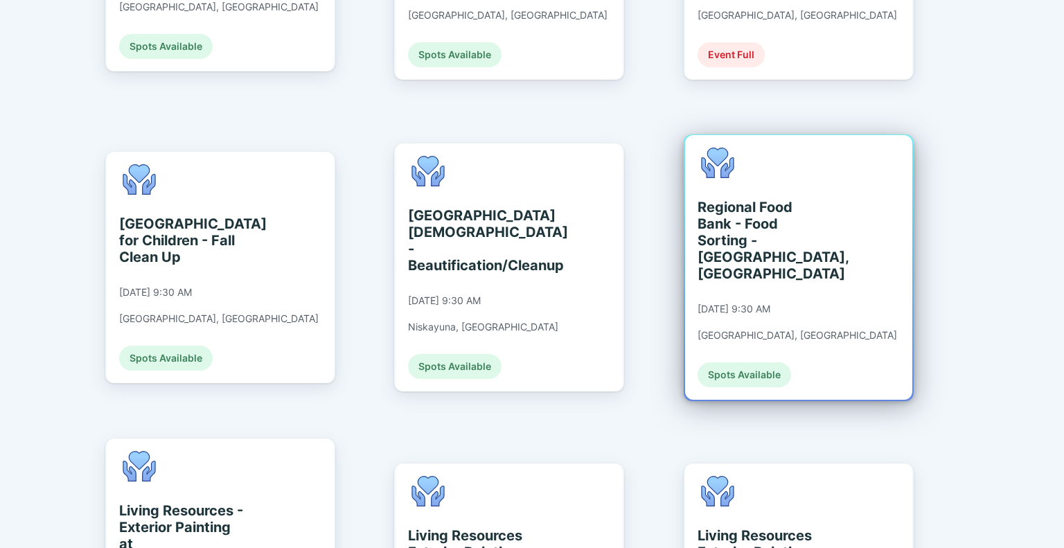
click at [762, 221] on div "Regional Food Bank - Food Sorting - [GEOGRAPHIC_DATA], [GEOGRAPHIC_DATA]" at bounding box center [760, 240] width 127 height 83
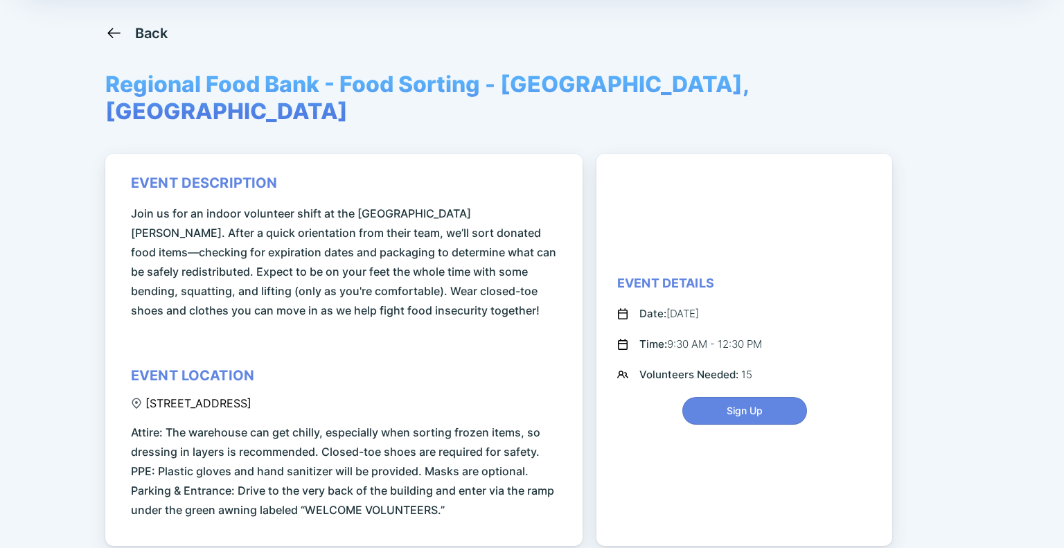
scroll to position [69, 0]
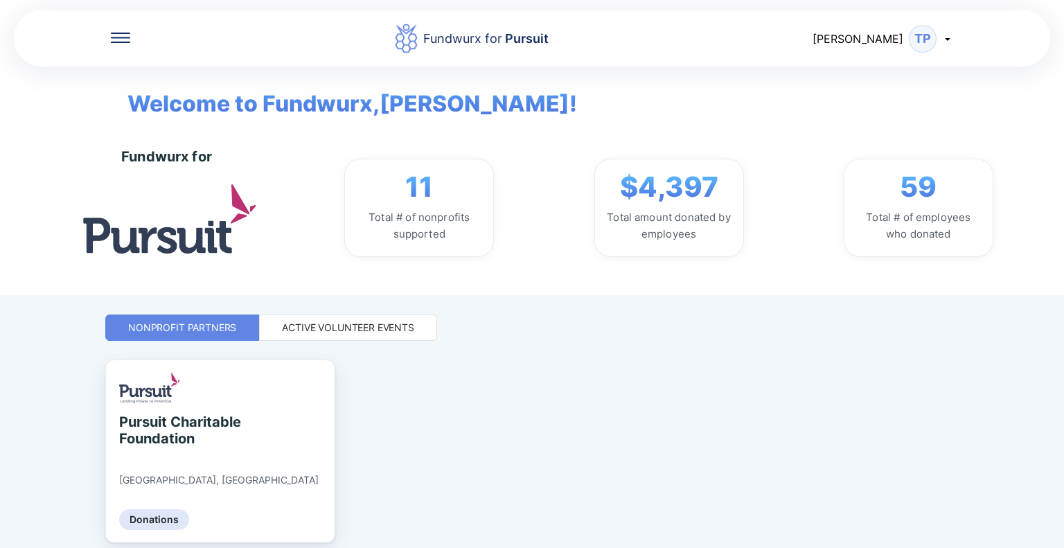
click at [398, 321] on div "Active Volunteer Events" at bounding box center [348, 328] width 132 height 14
click at [413, 329] on div "Active Volunteer Events" at bounding box center [348, 327] width 178 height 26
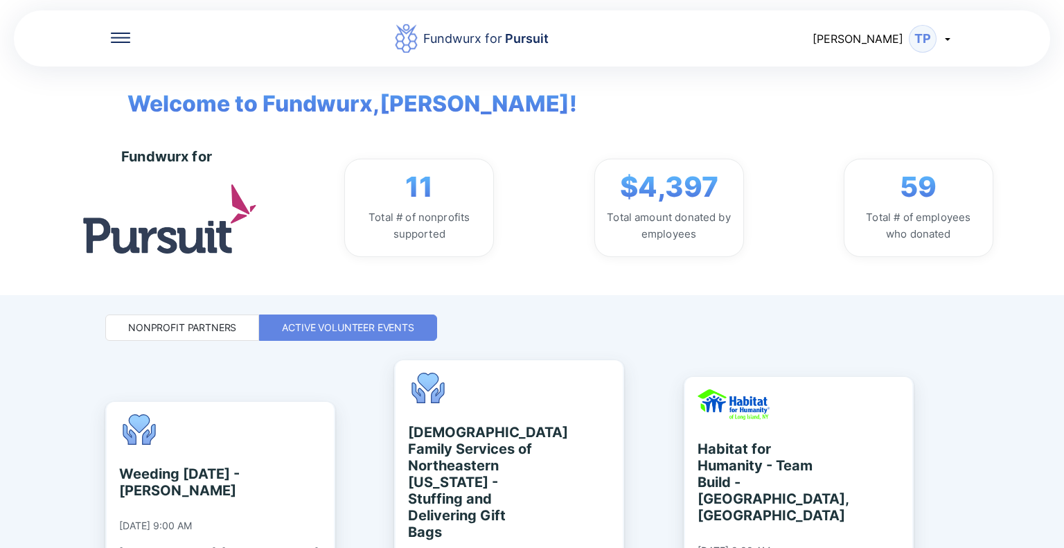
click at [1034, 91] on div "Fundwurx for Pursuit [PERSON_NAME] TP Welcome to Fundwurx, [PERSON_NAME] ! Fund…" at bounding box center [532, 147] width 1064 height 295
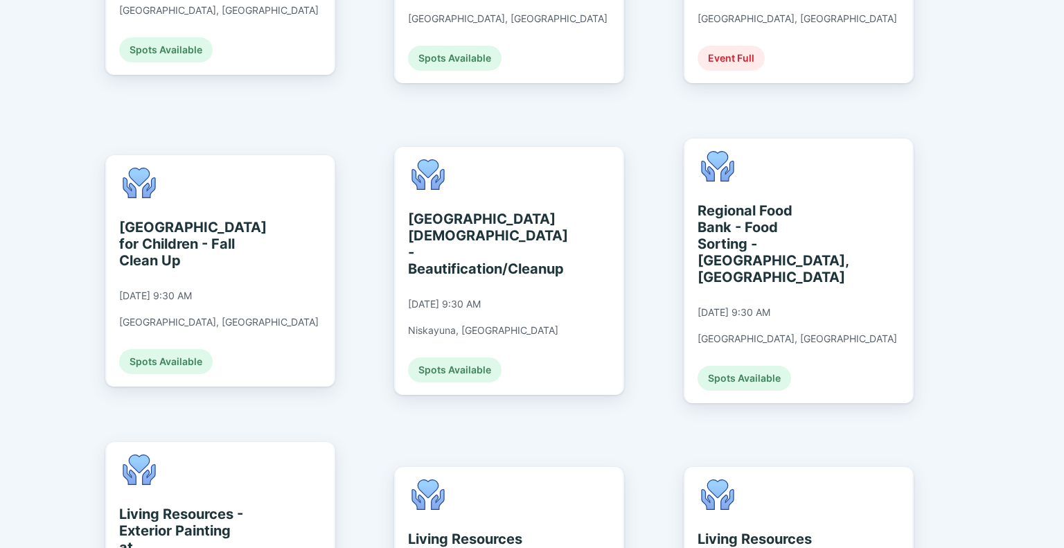
scroll to position [886, 0]
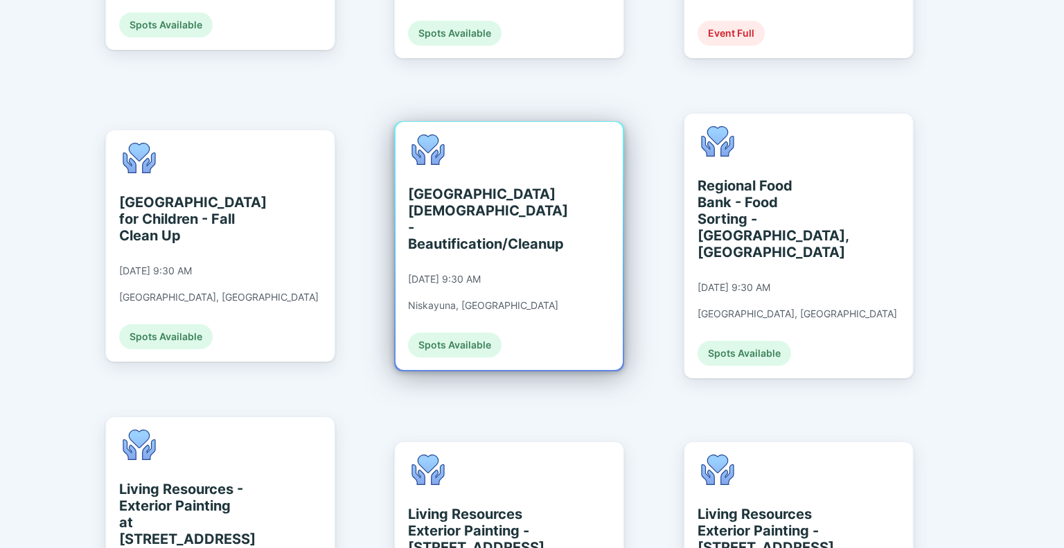
click at [480, 186] on div "[GEOGRAPHIC_DATA][DEMOGRAPHIC_DATA] - Beautification/Cleanup" at bounding box center [471, 219] width 127 height 66
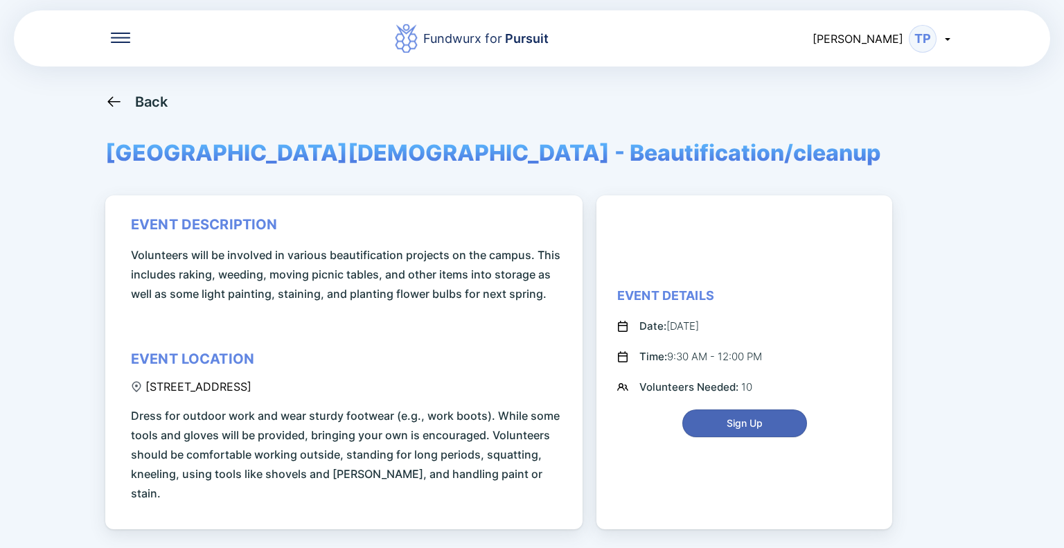
click at [733, 416] on span "Sign Up" at bounding box center [744, 423] width 36 height 14
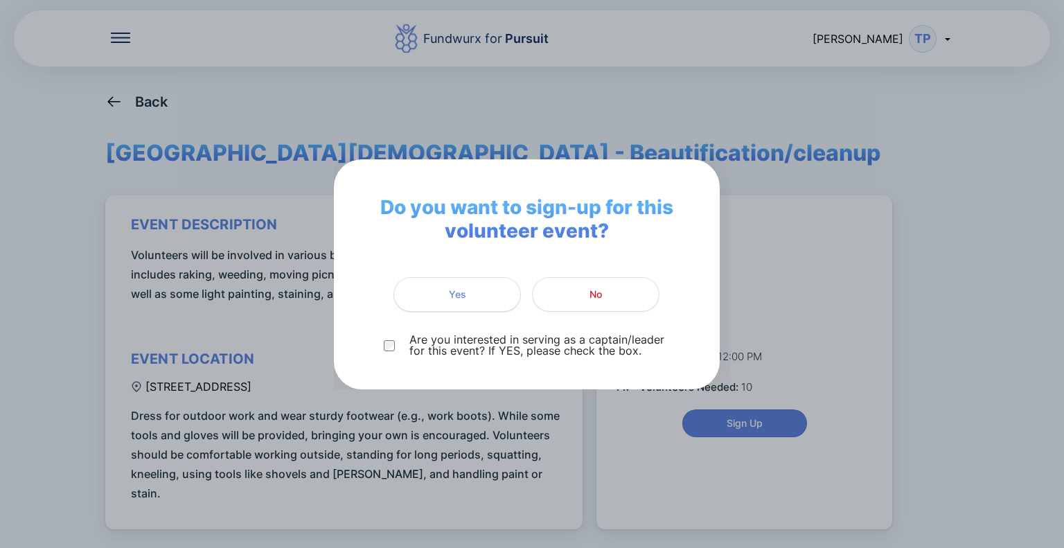
click at [476, 289] on span "Yes" at bounding box center [456, 294] width 109 height 14
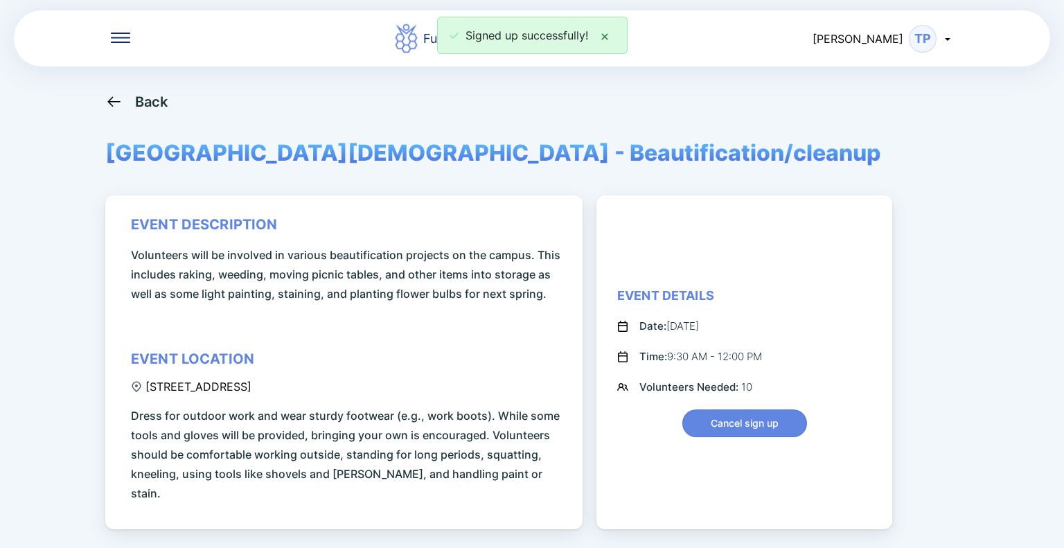
click at [850, 179] on div "Back [GEOGRAPHIC_DATA][DEMOGRAPHIC_DATA] - Beautification/cleanup event descrip…" at bounding box center [531, 367] width 853 height 548
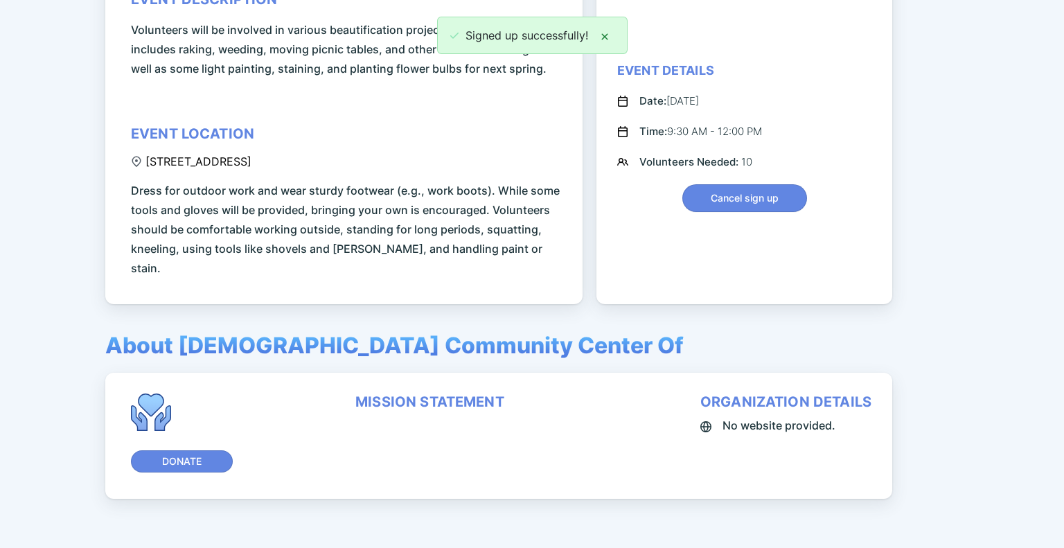
scroll to position [240, 0]
